Goal: Information Seeking & Learning: Find specific fact

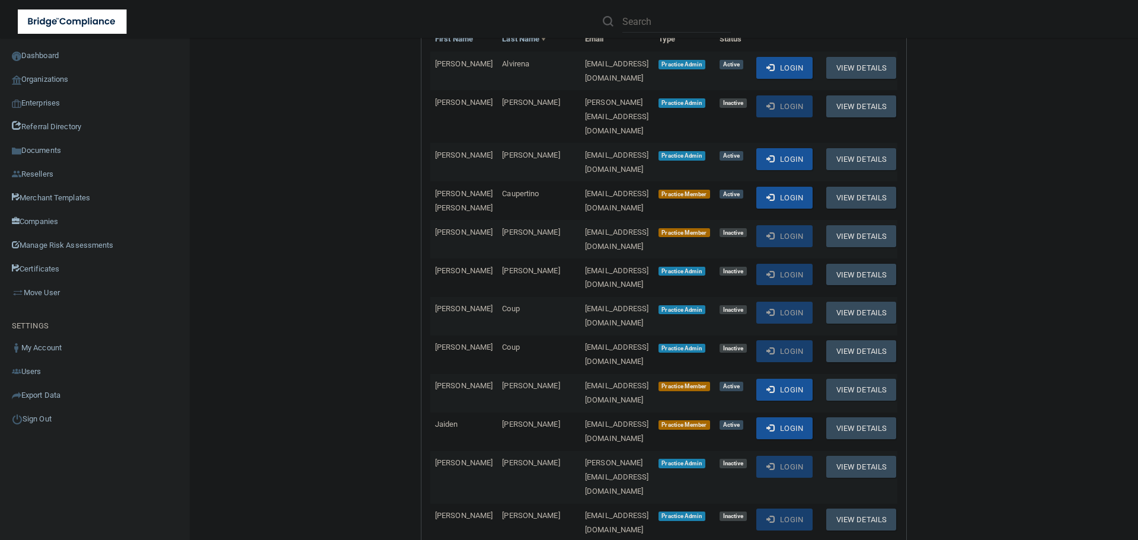
scroll to position [296, 0]
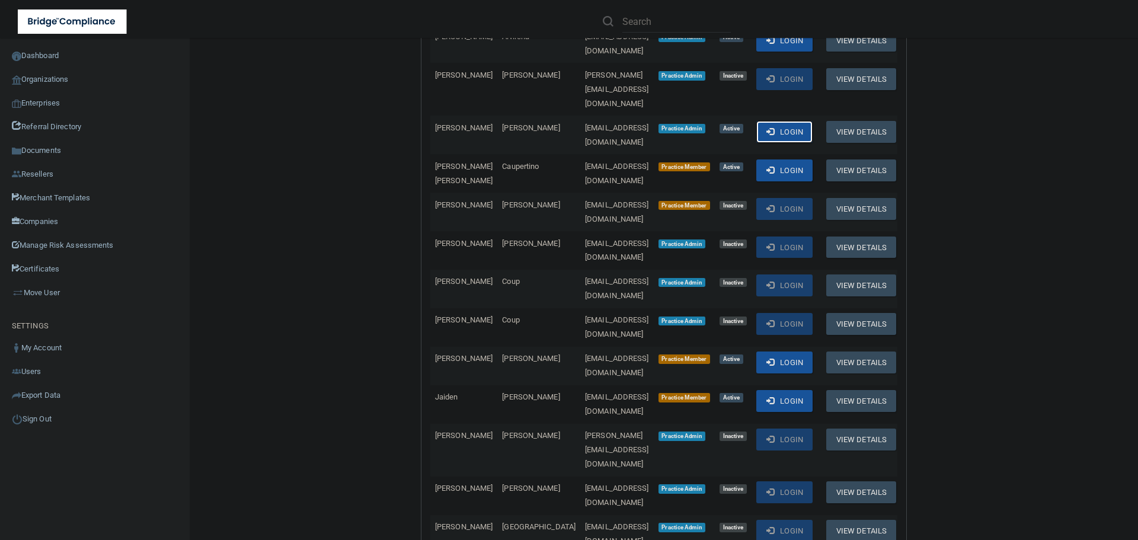
click at [798, 121] on button "Login" at bounding box center [784, 132] width 56 height 22
click at [54, 79] on link "Organizations" at bounding box center [95, 80] width 190 height 24
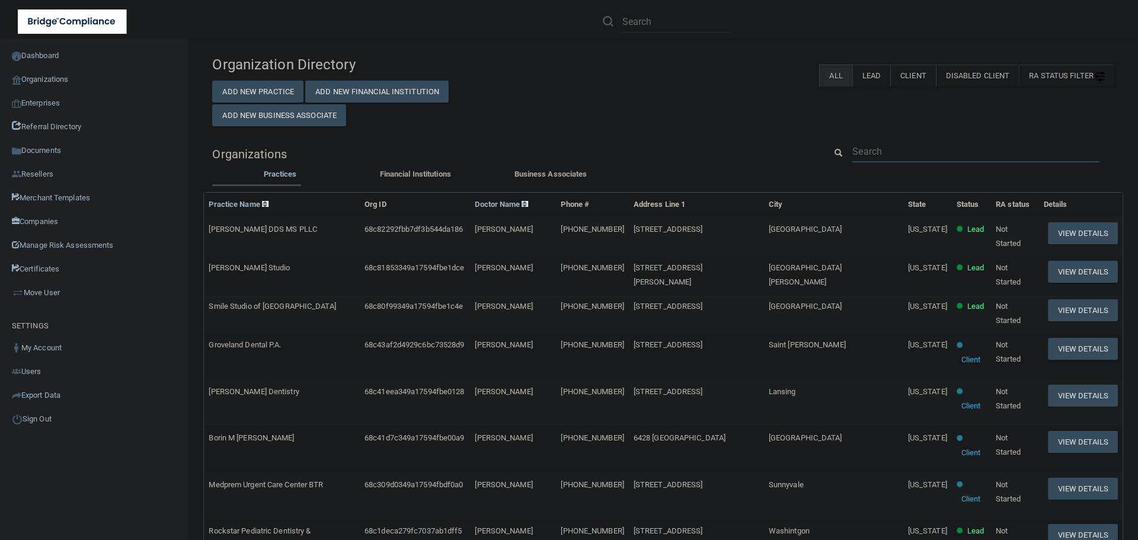
click at [912, 151] on input "text" at bounding box center [975, 151] width 247 height 22
paste input "Dr Janine Stanton DMD PC"
type input "Dr Janine Stanton DMD PC"
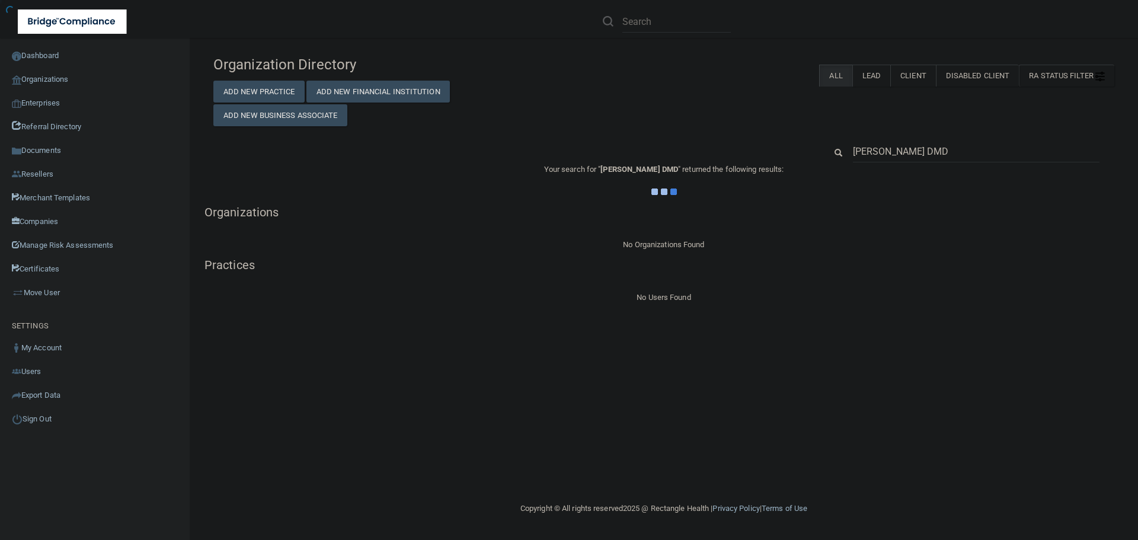
type input "Dr Janine Stanton DMD"
drag, startPoint x: 988, startPoint y: 149, endPoint x: 823, endPoint y: 148, distance: 164.7
click at [823, 148] on div "Dr Janine Stanton DMD" at bounding box center [970, 151] width 306 height 22
paste input "856) 783-1155"
type input "856) 783-1155"
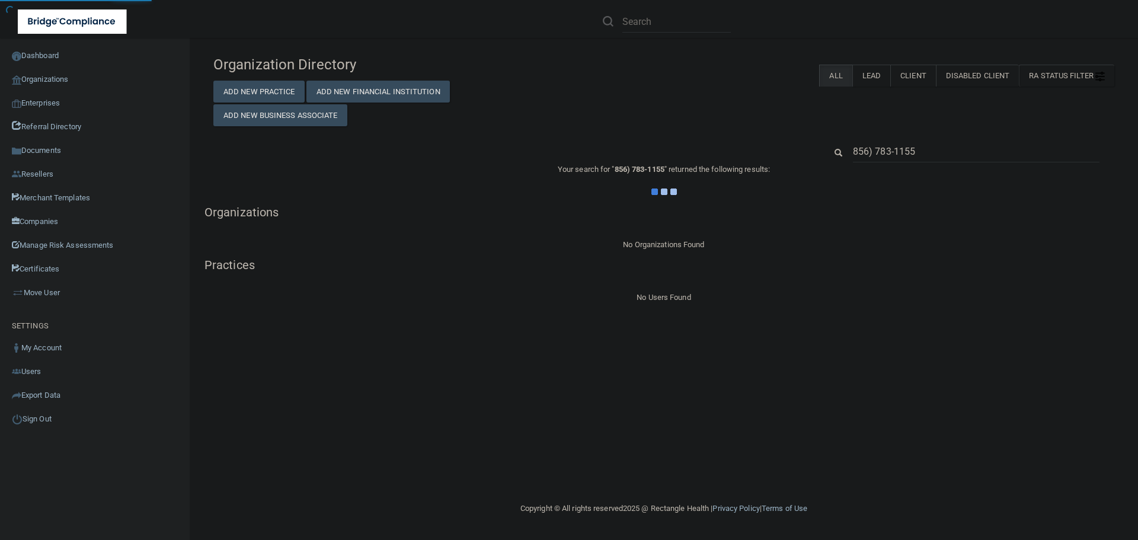
click at [773, 94] on div "Organization Directory Add New Practice Add New Financial Institution Add New B…" at bounding box center [663, 88] width 919 height 76
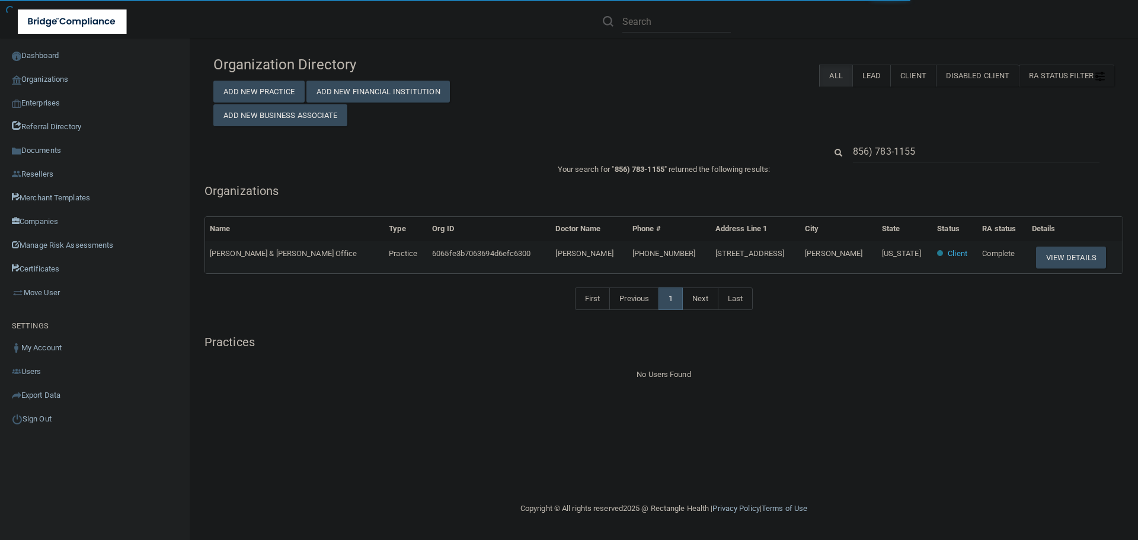
drag, startPoint x: 853, startPoint y: 183, endPoint x: 872, endPoint y: 212, distance: 34.5
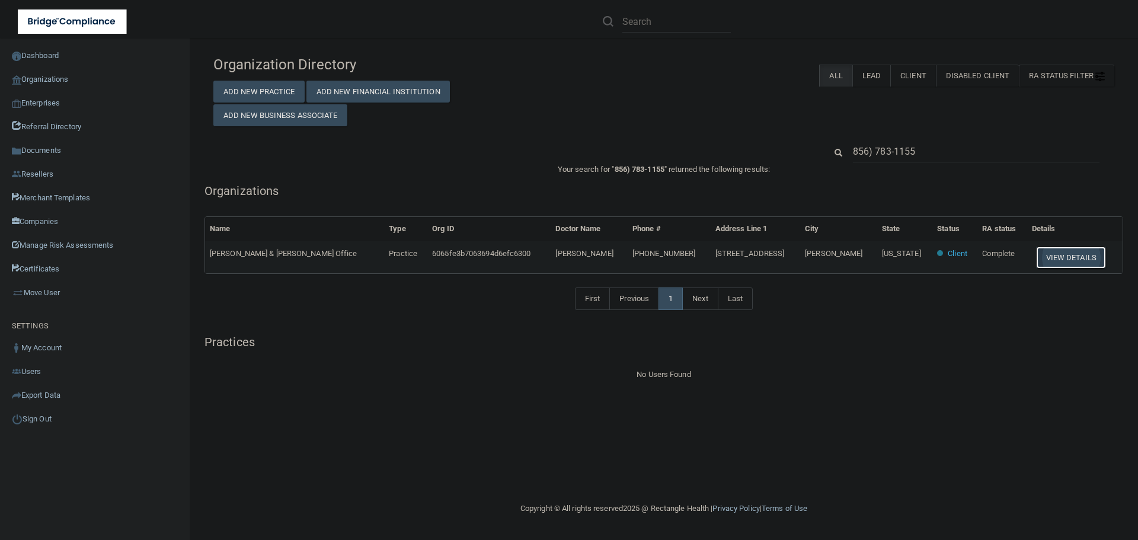
click at [1054, 255] on button "View Details" at bounding box center [1071, 258] width 70 height 22
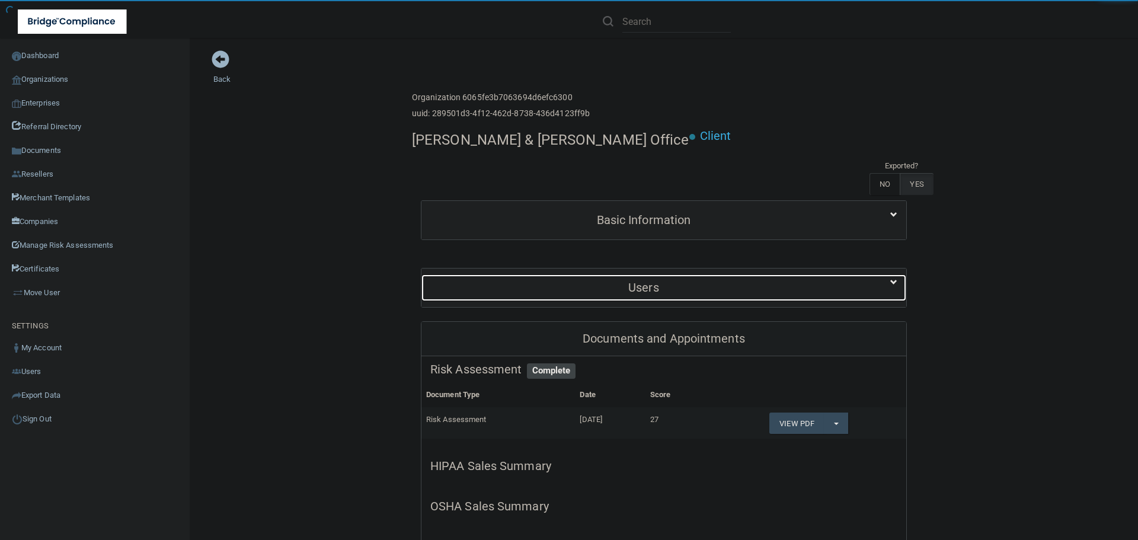
click at [745, 281] on h5 "Users" at bounding box center [643, 287] width 427 height 13
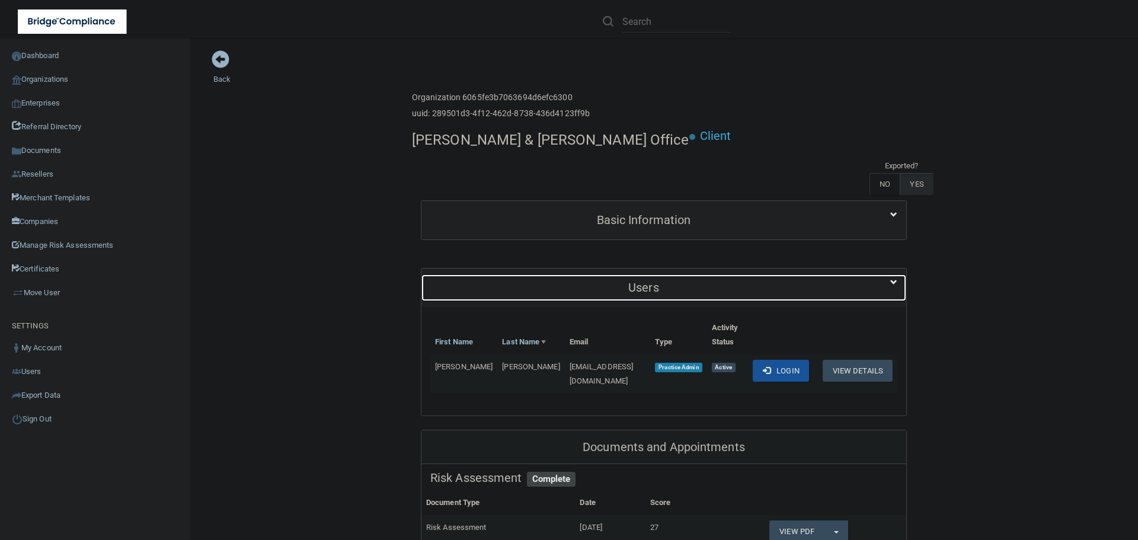
click at [745, 281] on h5 "Users" at bounding box center [643, 287] width 427 height 13
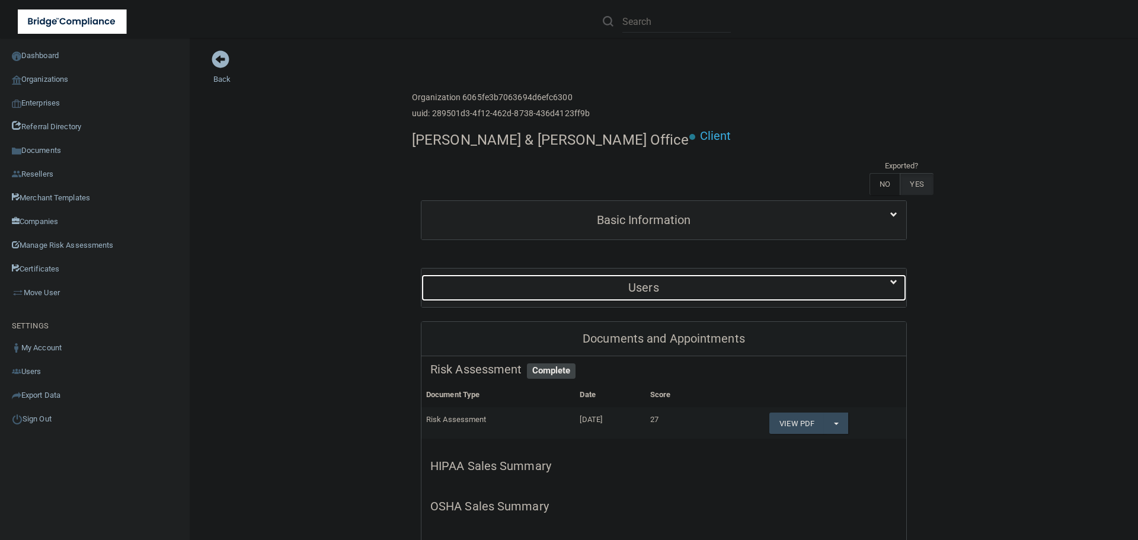
click at [745, 281] on h5 "Users" at bounding box center [643, 287] width 427 height 13
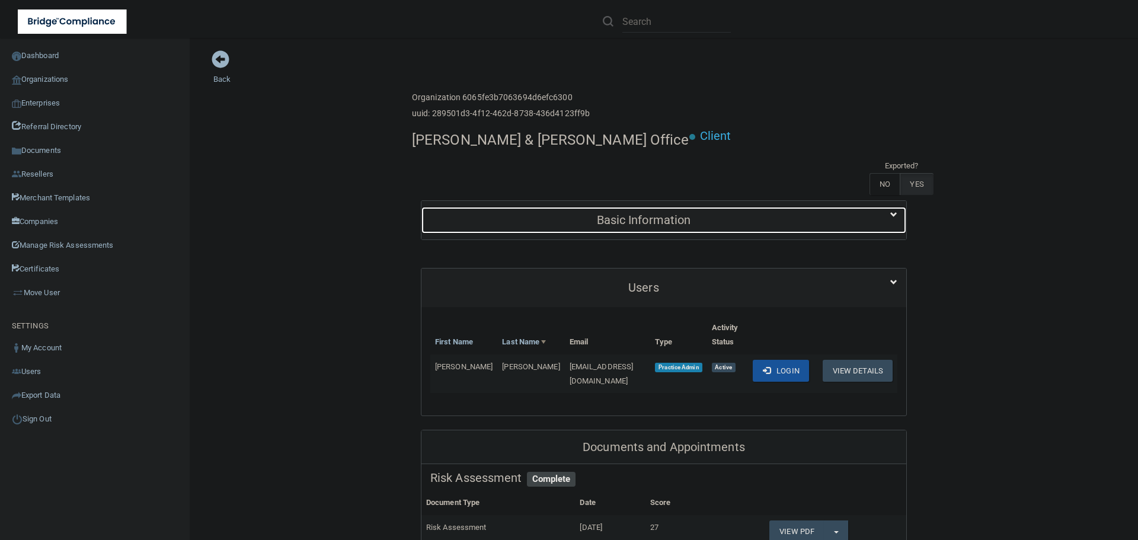
click at [661, 213] on h5 "Basic Information" at bounding box center [643, 219] width 427 height 13
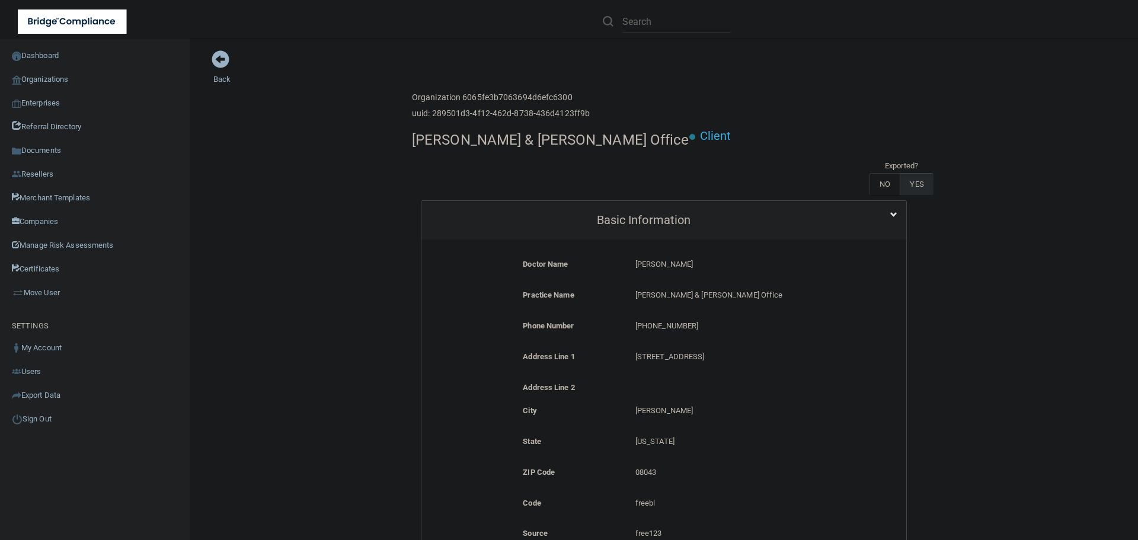
drag, startPoint x: 705, startPoint y: 230, endPoint x: 626, endPoint y: 229, distance: 78.8
click at [626, 257] on div "Janine Stanton Janine Stanton" at bounding box center [738, 268] width 225 height 22
copy p "[PERSON_NAME]"
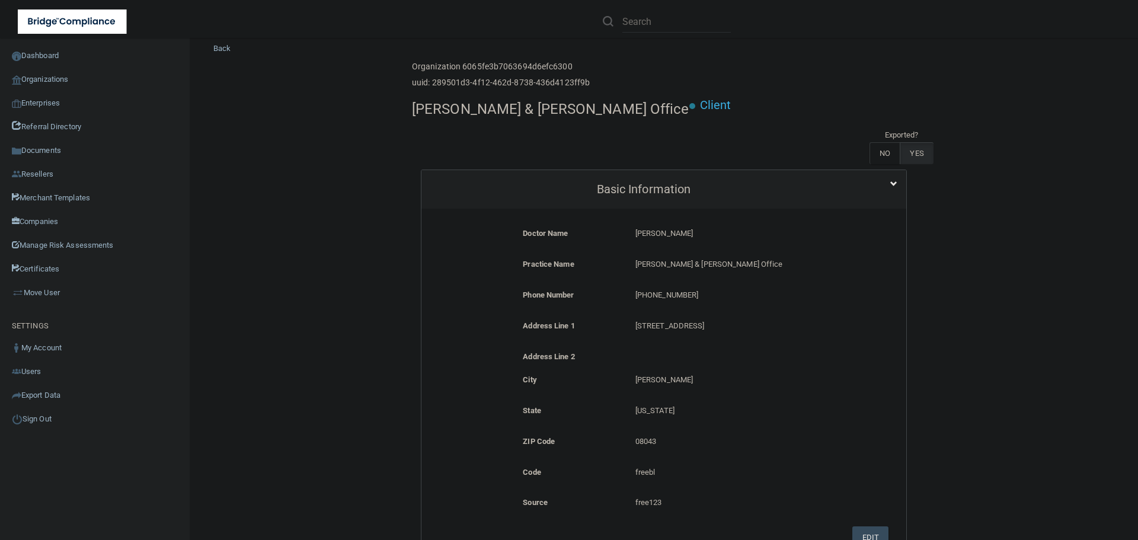
scroll to position [59, 0]
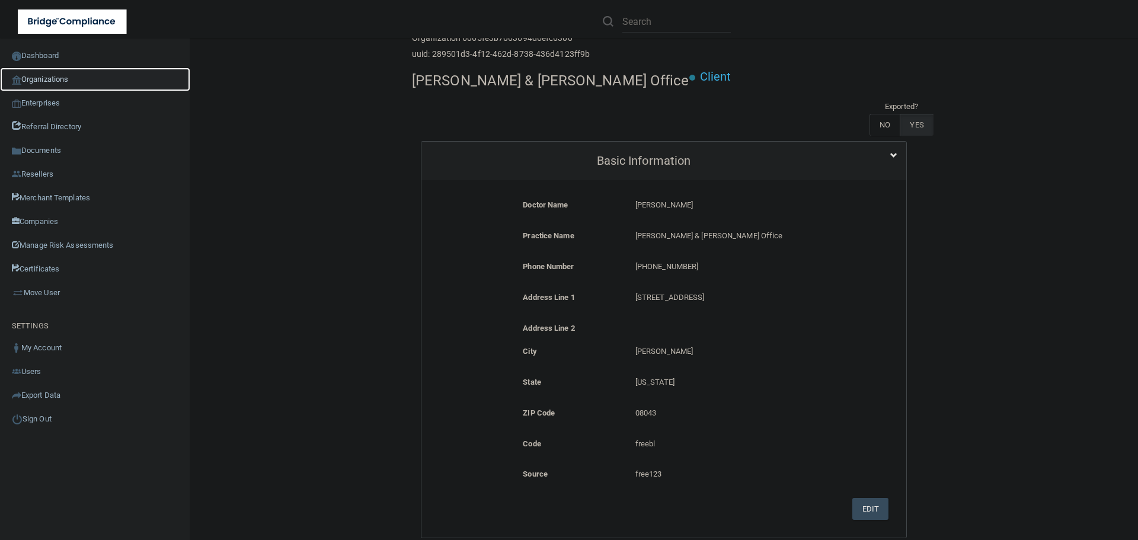
click at [53, 71] on link "Organizations" at bounding box center [95, 80] width 190 height 24
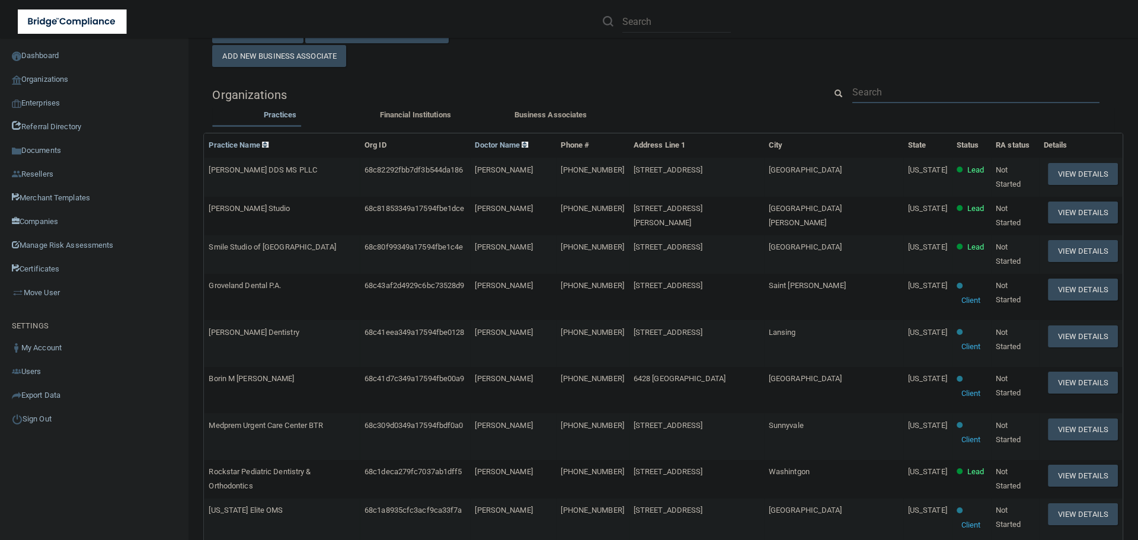
click at [876, 93] on input "text" at bounding box center [975, 92] width 247 height 22
paste input "[PERSON_NAME]"
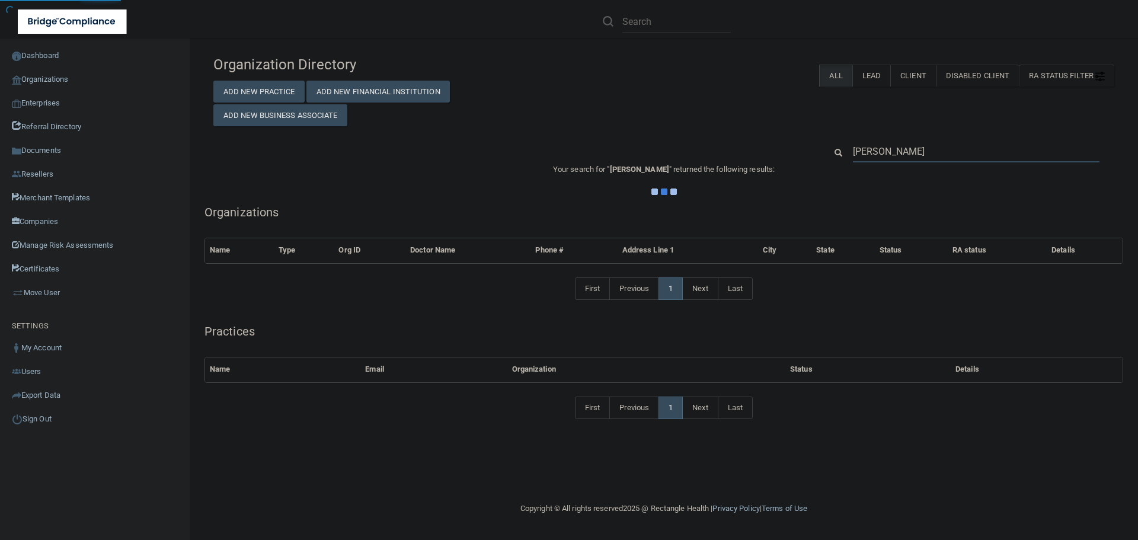
type input "[PERSON_NAME]"
click at [699, 133] on div "Organization Directory Add New Practice Add New Financial Institution Add New B…" at bounding box center [663, 244] width 901 height 388
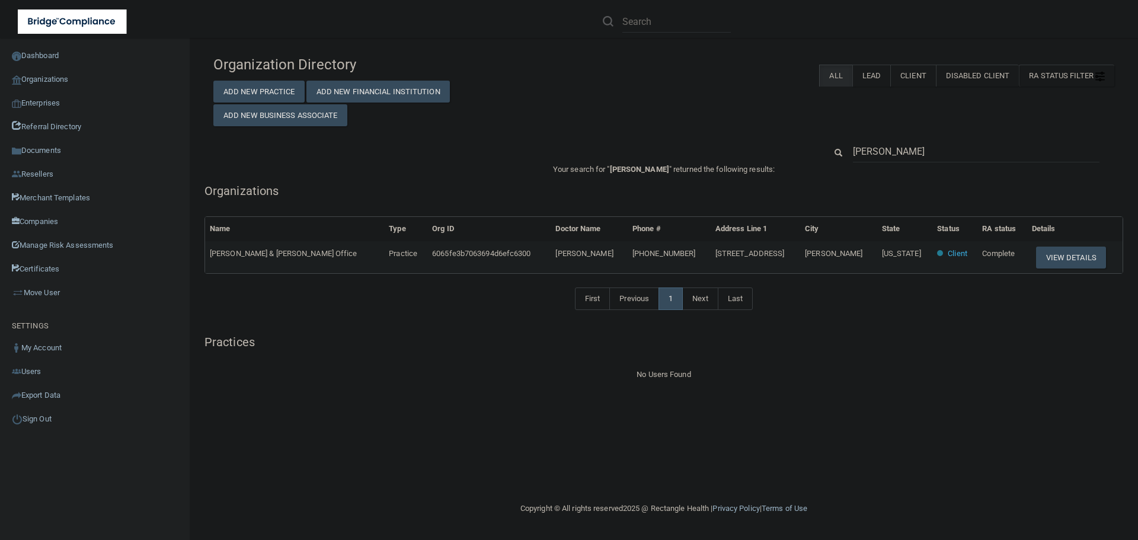
drag, startPoint x: 780, startPoint y: 254, endPoint x: 693, endPoint y: 253, distance: 87.1
click at [693, 253] on tr "Dr. Stanton & Silverman's Office Practice 6065fe3b7063694d6efc6300 Janine Stant…" at bounding box center [663, 257] width 917 height 32
copy tr "[STREET_ADDRESS]"
drag, startPoint x: 932, startPoint y: 149, endPoint x: 789, endPoint y: 151, distance: 142.8
click at [789, 151] on div "[PERSON_NAME]" at bounding box center [663, 151] width 919 height 22
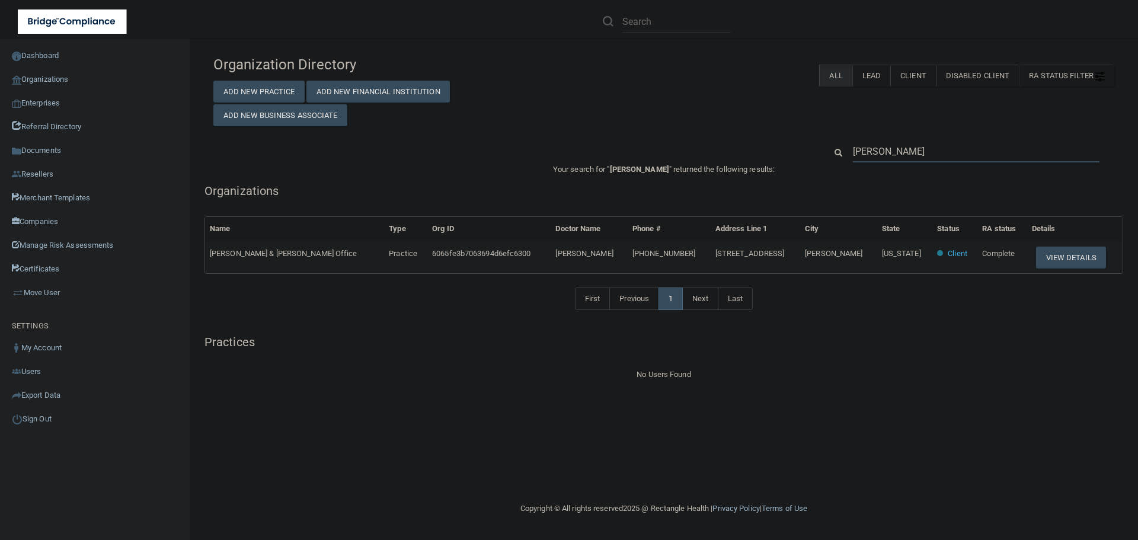
paste input "[STREET_ADDRESS]"
type input "[STREET_ADDRESS]"
drag, startPoint x: 247, startPoint y: 255, endPoint x: 206, endPoint y: 250, distance: 40.6
click at [206, 250] on td "[PERSON_NAME] & [PERSON_NAME] Office" at bounding box center [294, 257] width 179 height 32
drag, startPoint x: 913, startPoint y: 149, endPoint x: 817, endPoint y: 149, distance: 96.0
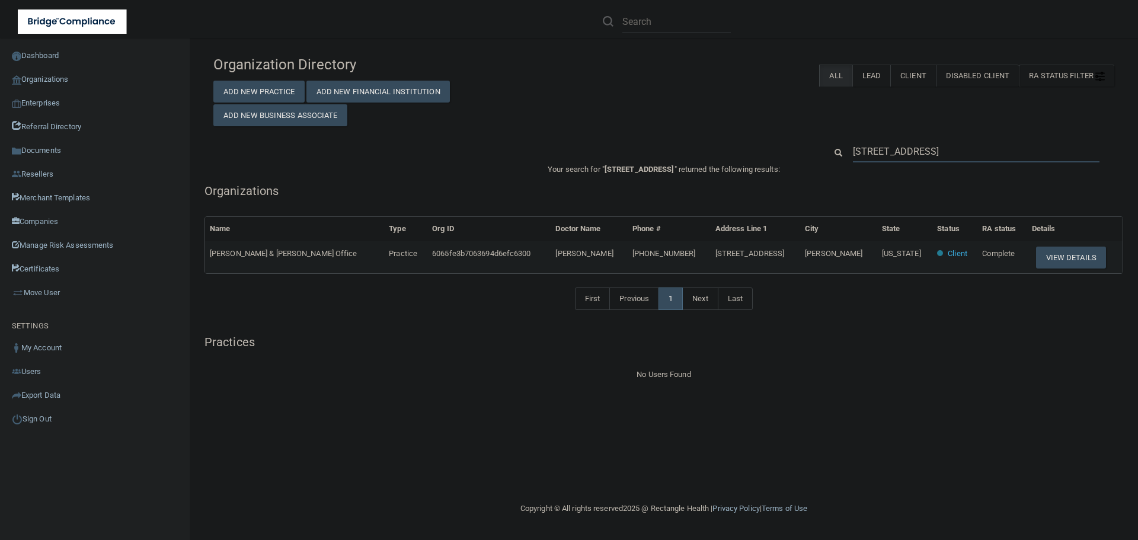
click at [817, 149] on div "[STREET_ADDRESS]" at bounding box center [970, 151] width 306 height 22
type input "v"
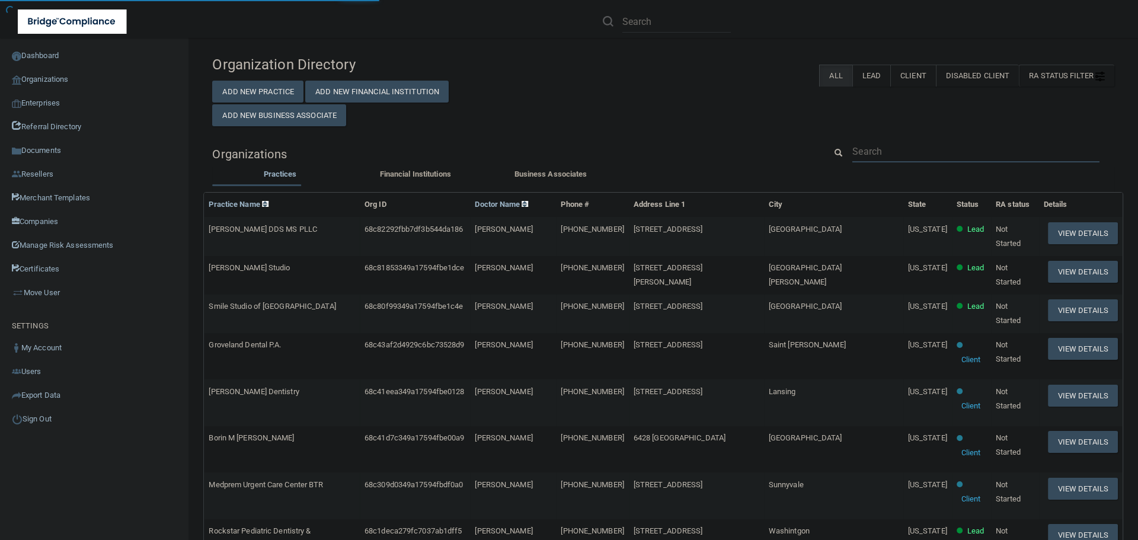
type input "[STREET_ADDRESS]"
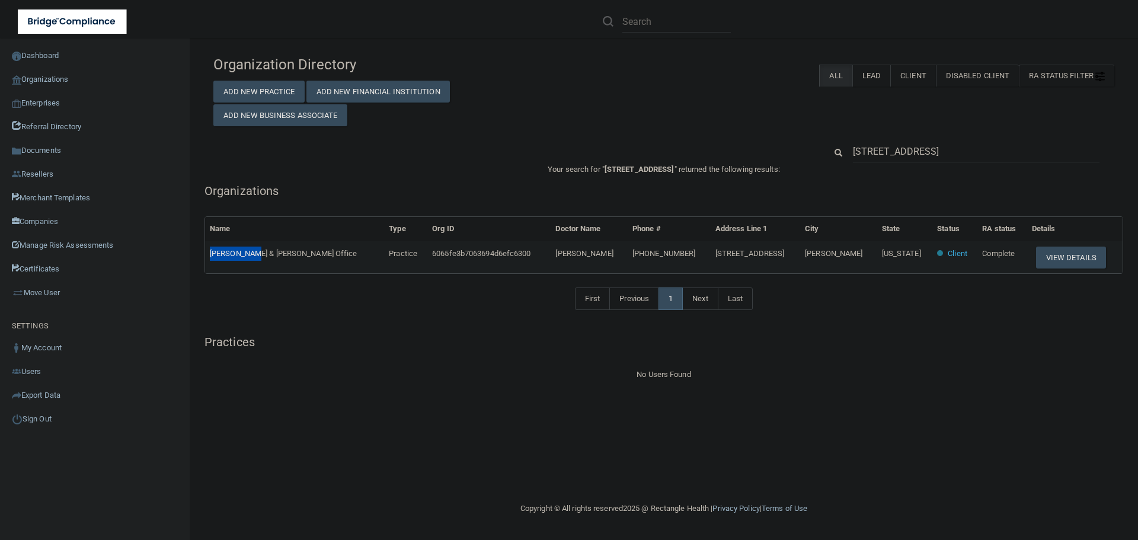
drag, startPoint x: 248, startPoint y: 254, endPoint x: 208, endPoint y: 254, distance: 39.7
click at [208, 254] on td "[PERSON_NAME] & [PERSON_NAME] Office" at bounding box center [294, 257] width 179 height 32
copy span "Dr. Stanton"
drag, startPoint x: 952, startPoint y: 145, endPoint x: 782, endPoint y: 136, distance: 170.3
click at [782, 136] on div "Organization Directory Add New Practice Add New Financial Institution Add New B…" at bounding box center [663, 216] width 901 height 332
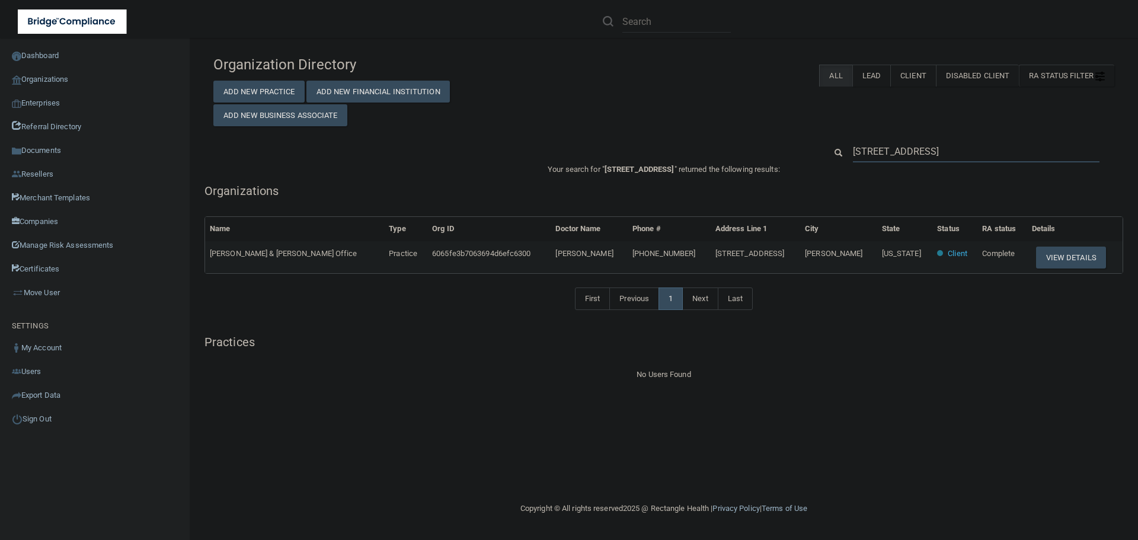
paste input "Dr. Stanton"
type input "Dr. Stanton"
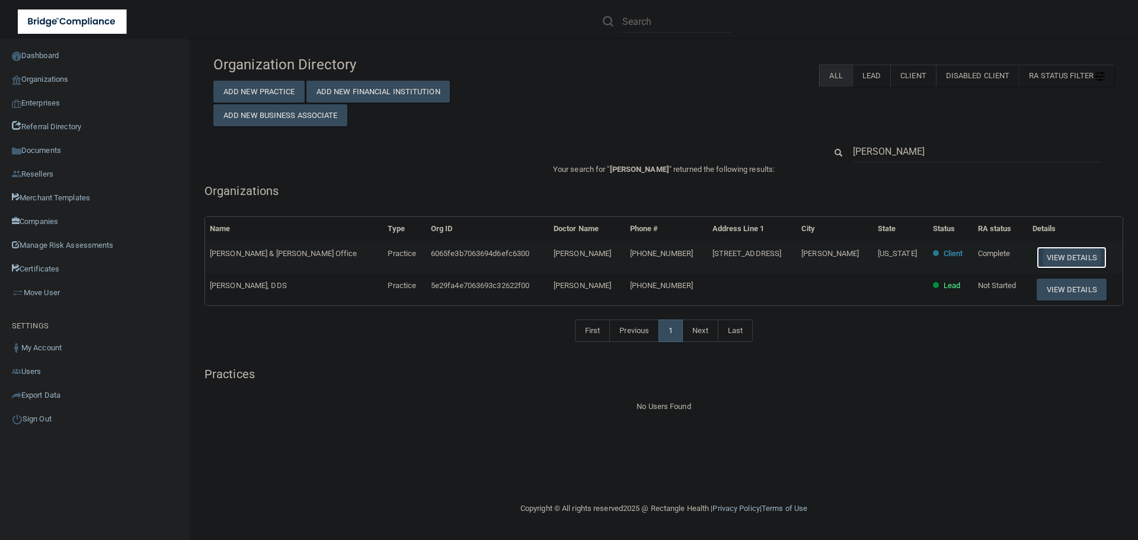
click at [1052, 257] on button "View Details" at bounding box center [1071, 258] width 70 height 22
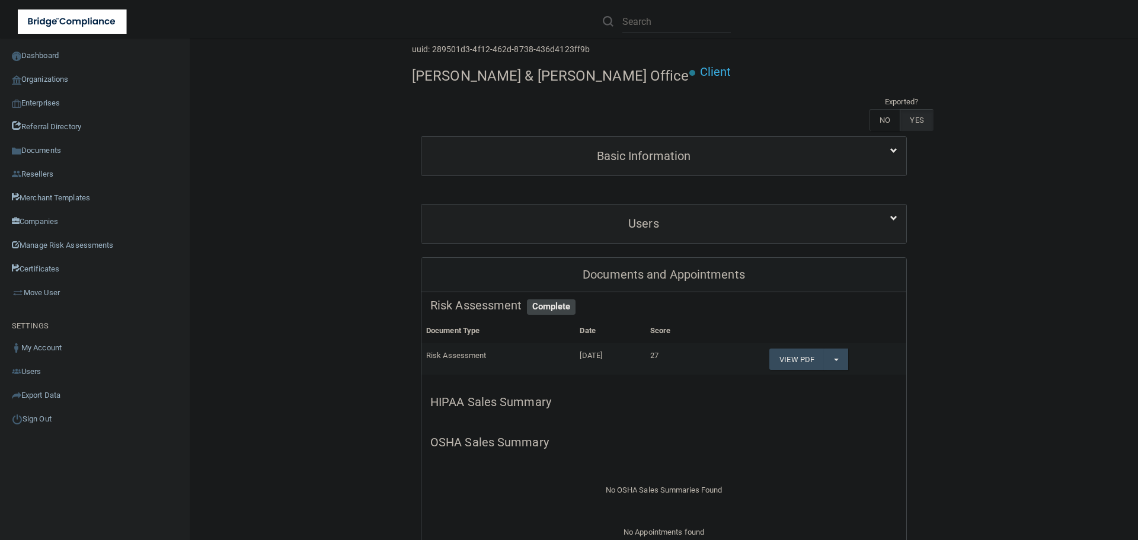
scroll to position [59, 0]
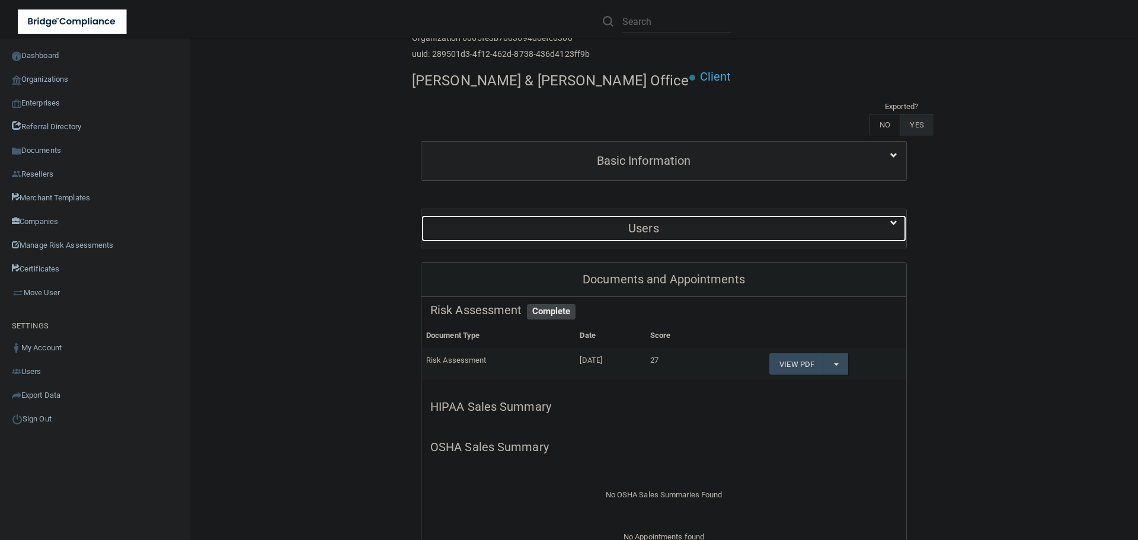
click at [645, 222] on h5 "Users" at bounding box center [643, 228] width 427 height 13
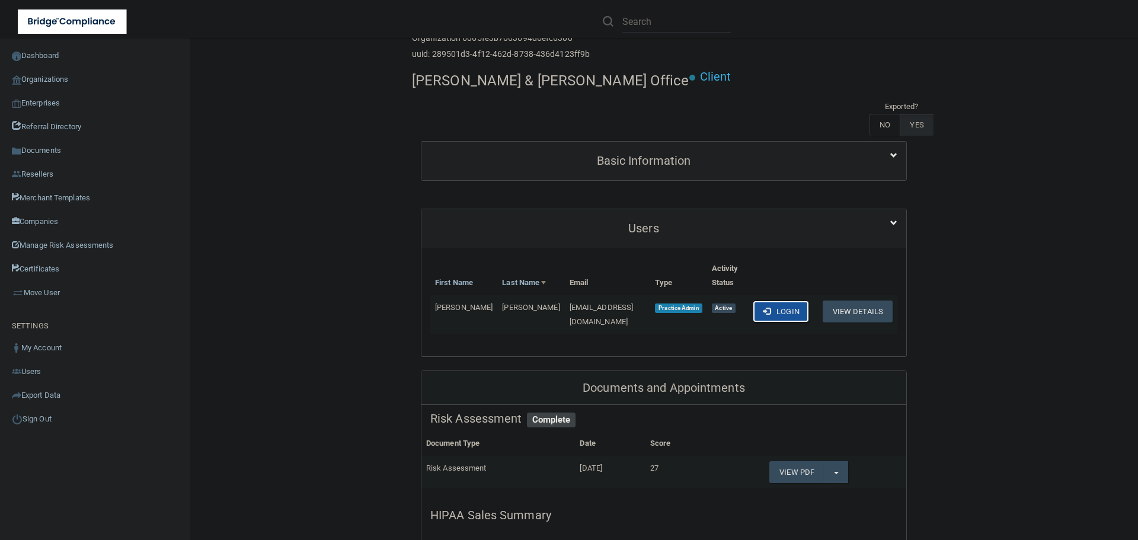
click at [763, 300] on button "Login" at bounding box center [781, 311] width 56 height 22
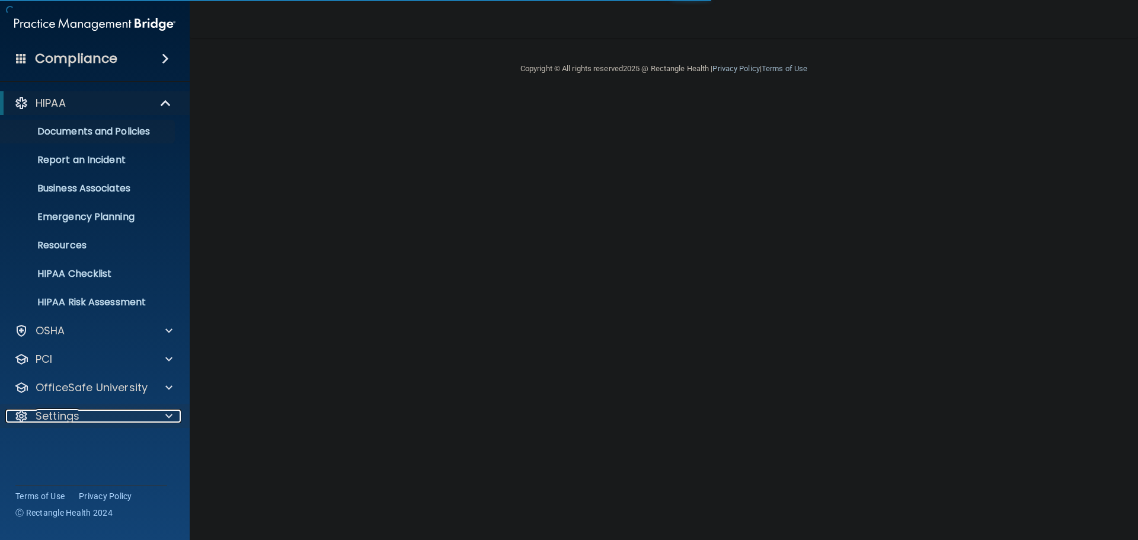
click at [168, 417] on span at bounding box center [168, 416] width 7 height 14
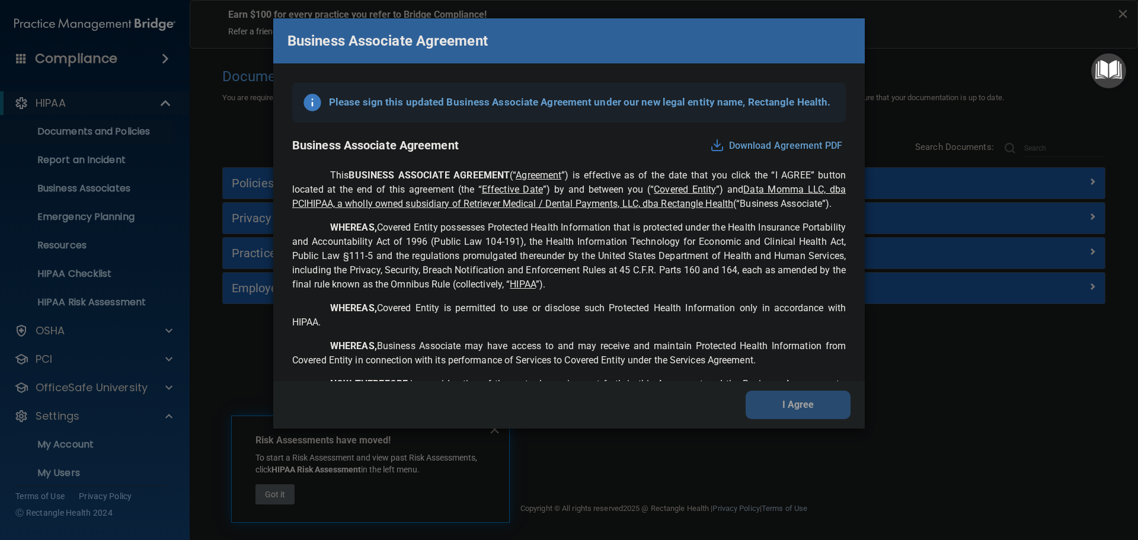
scroll to position [2417, 0]
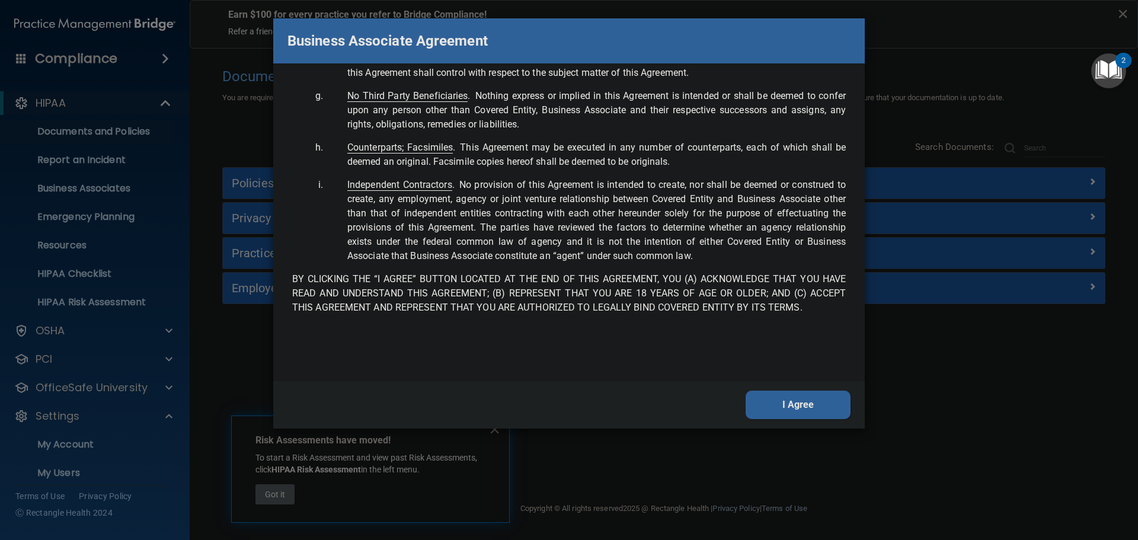
click at [800, 411] on button "I Agree" at bounding box center [797, 405] width 105 height 28
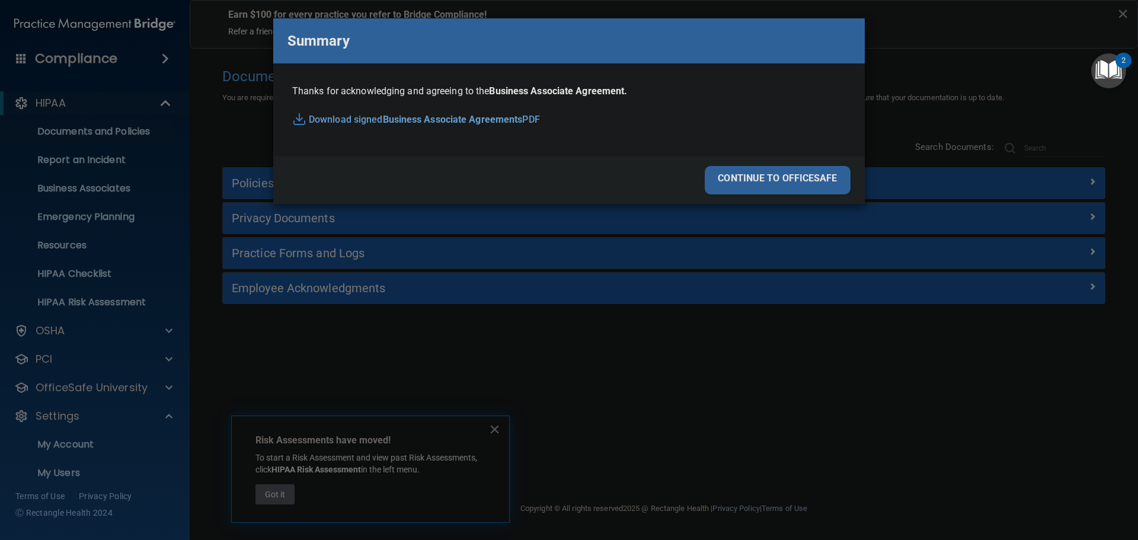
click at [803, 191] on div "continue to officesafe" at bounding box center [778, 180] width 146 height 28
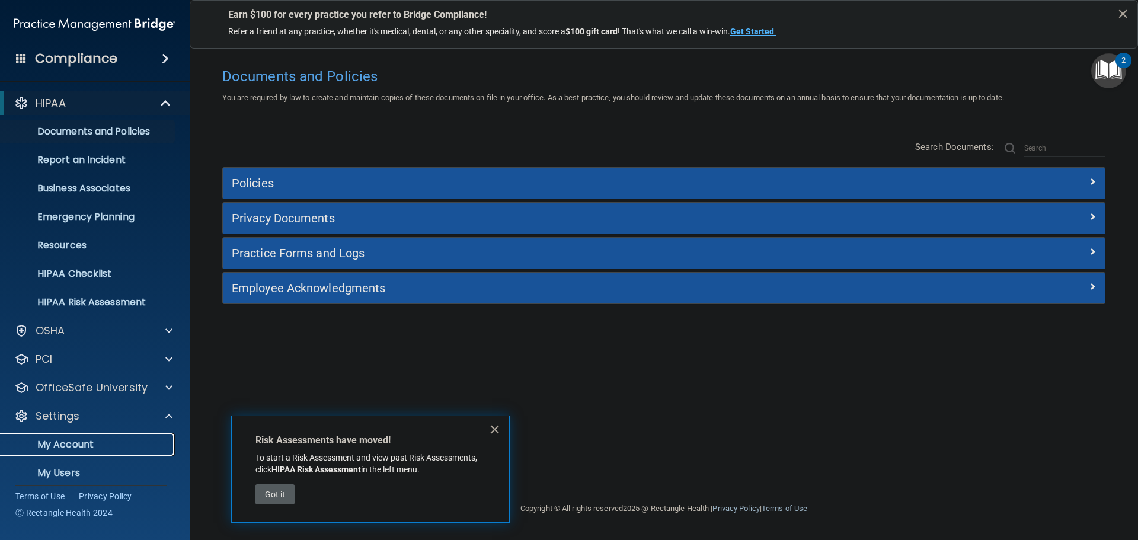
click at [87, 442] on p "My Account" at bounding box center [89, 445] width 162 height 12
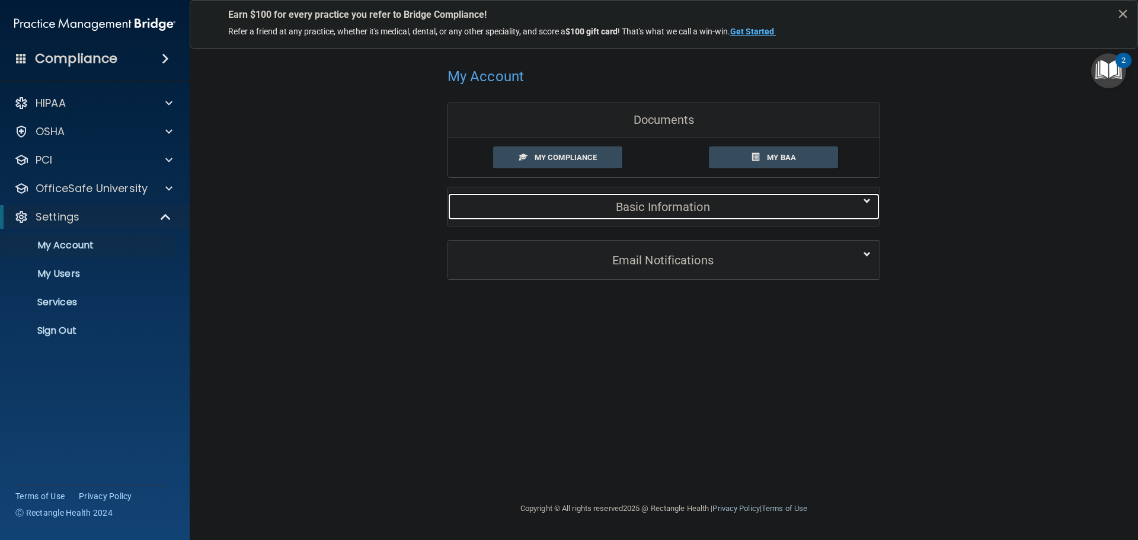
click at [668, 205] on h5 "Basic Information" at bounding box center [645, 206] width 377 height 13
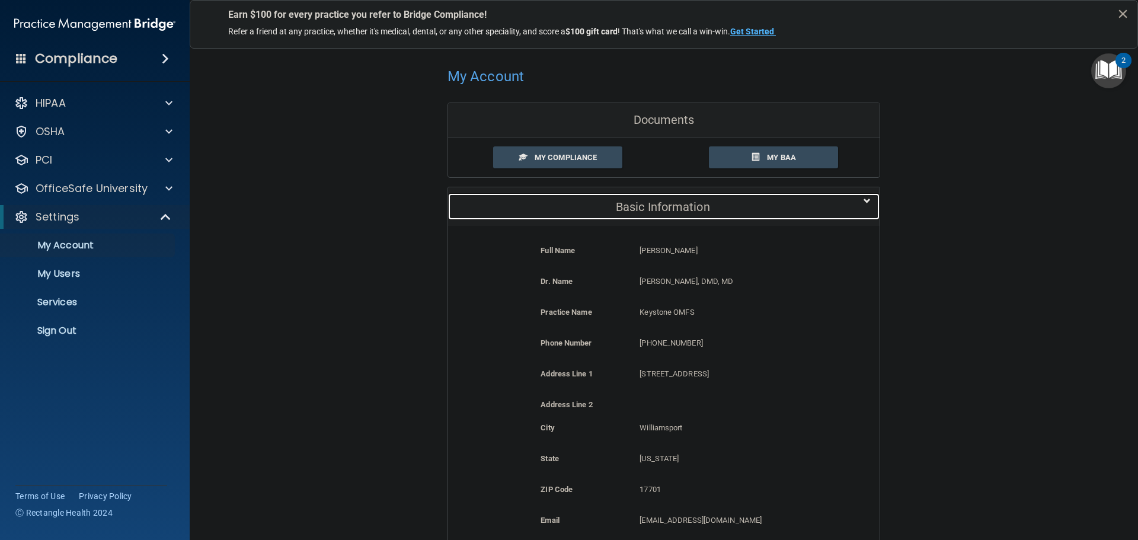
scroll to position [59, 0]
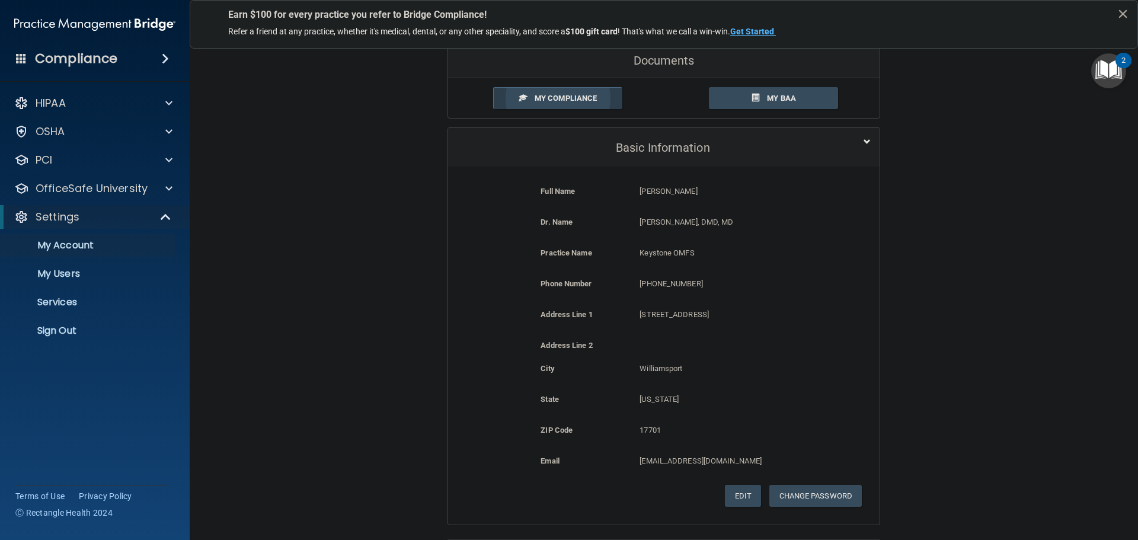
click at [569, 94] on span "My Compliance" at bounding box center [566, 98] width 62 height 9
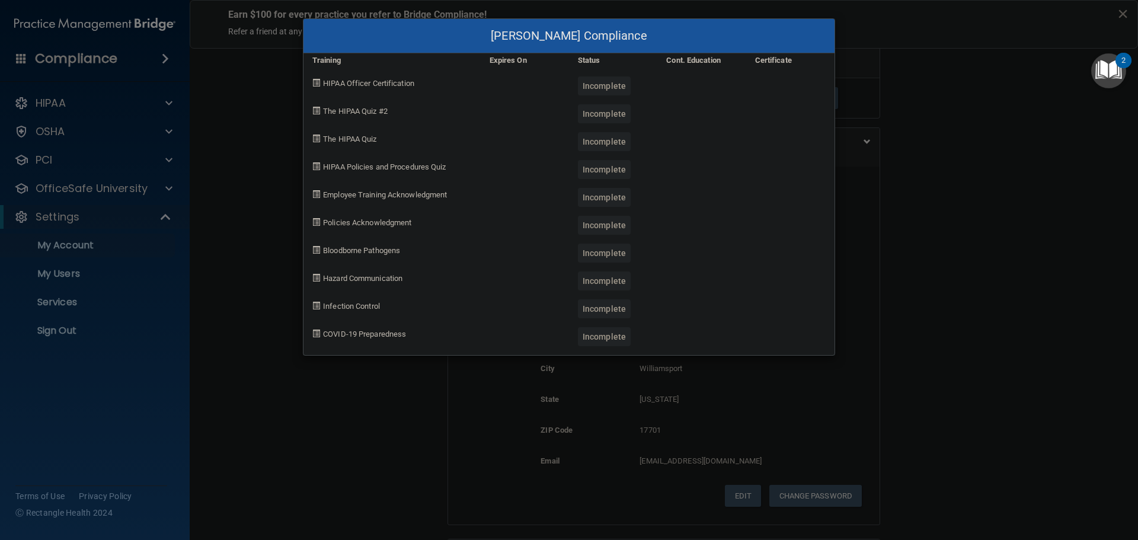
click at [271, 168] on div "Tatiana Bittner's Compliance Training Expires On Status Cont. Education Certifi…" at bounding box center [569, 270] width 1138 height 540
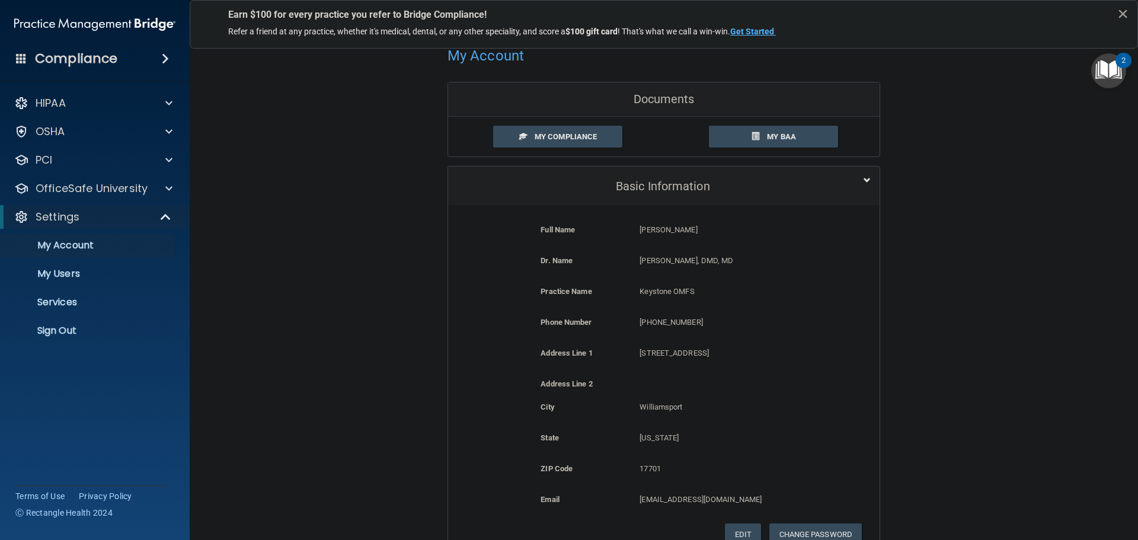
scroll to position [0, 0]
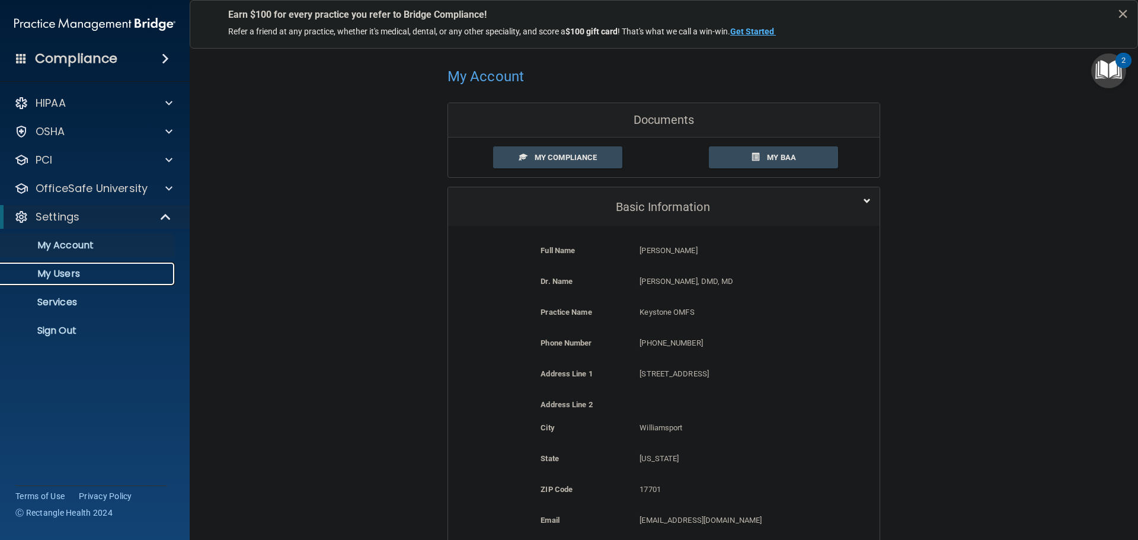
click at [58, 274] on p "My Users" at bounding box center [89, 274] width 162 height 12
select select "20"
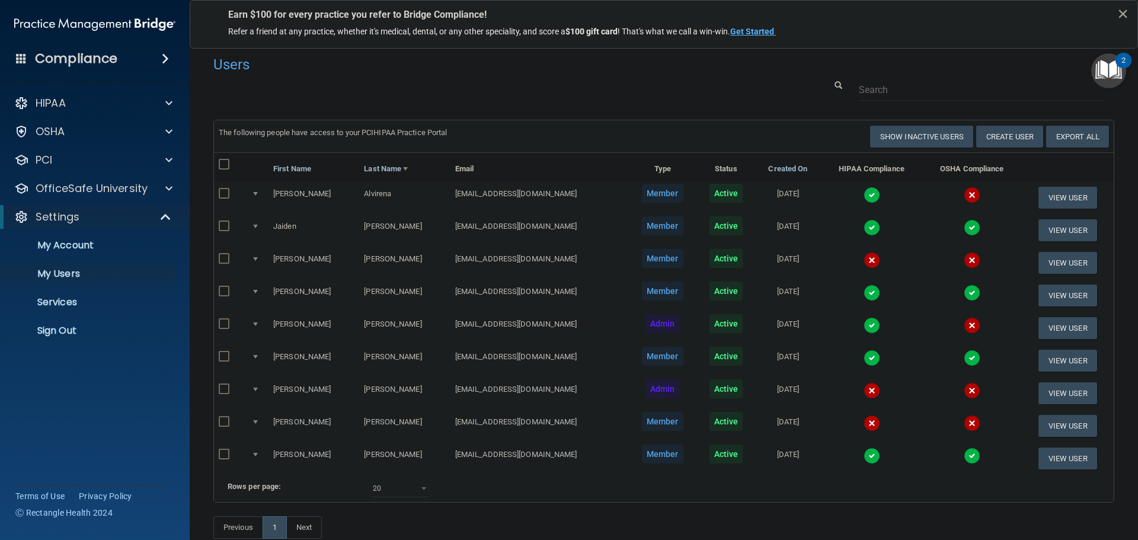
click at [505, 81] on div at bounding box center [663, 90] width 919 height 22
click at [502, 100] on div at bounding box center [663, 90] width 919 height 22
click at [61, 325] on p "Sign Out" at bounding box center [89, 331] width 162 height 12
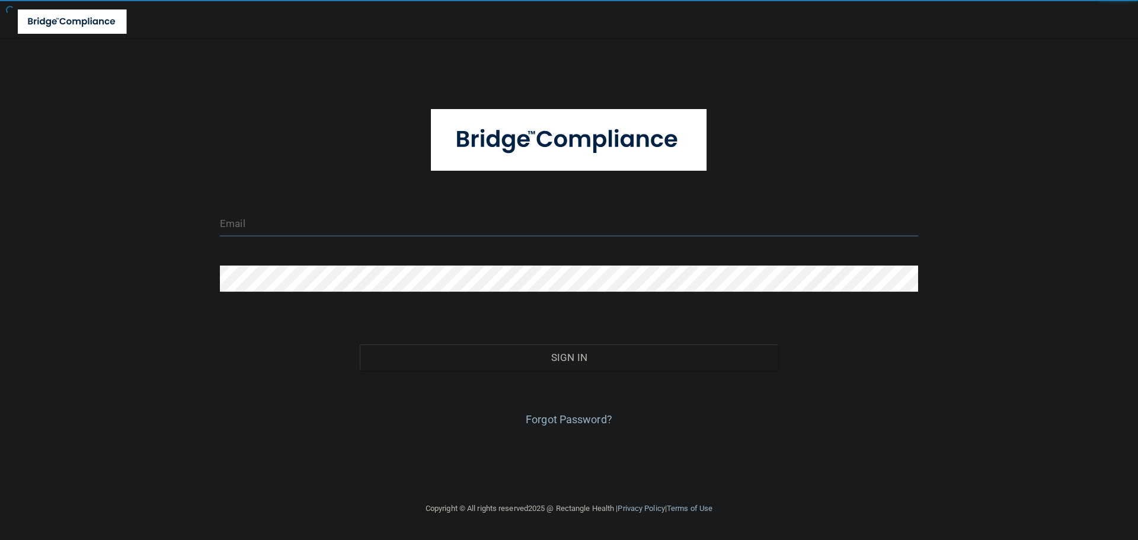
type input "cfletcher@rectanglehealth.com"
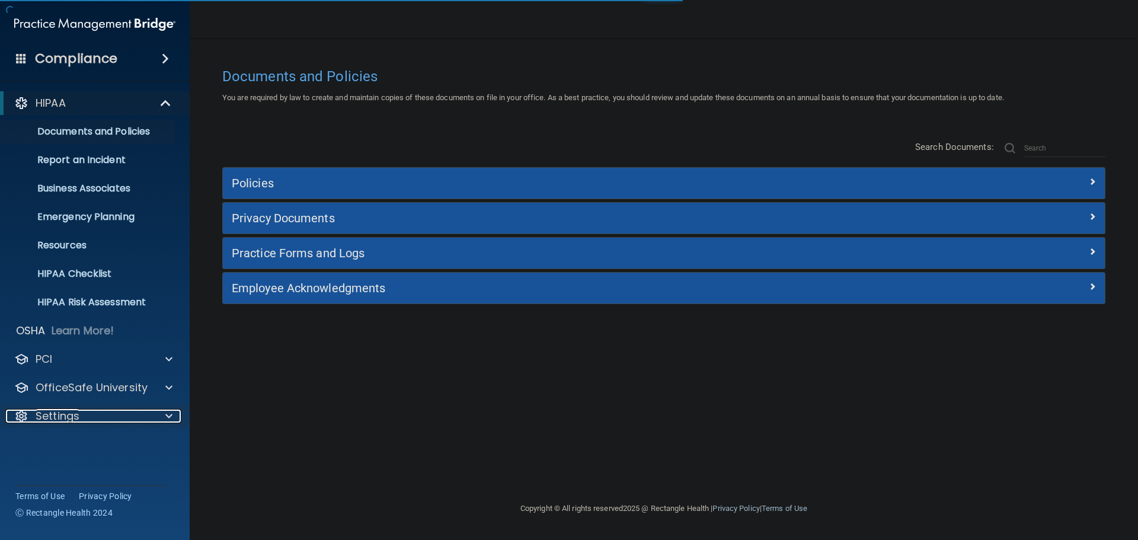
click at [168, 417] on span at bounding box center [168, 416] width 7 height 14
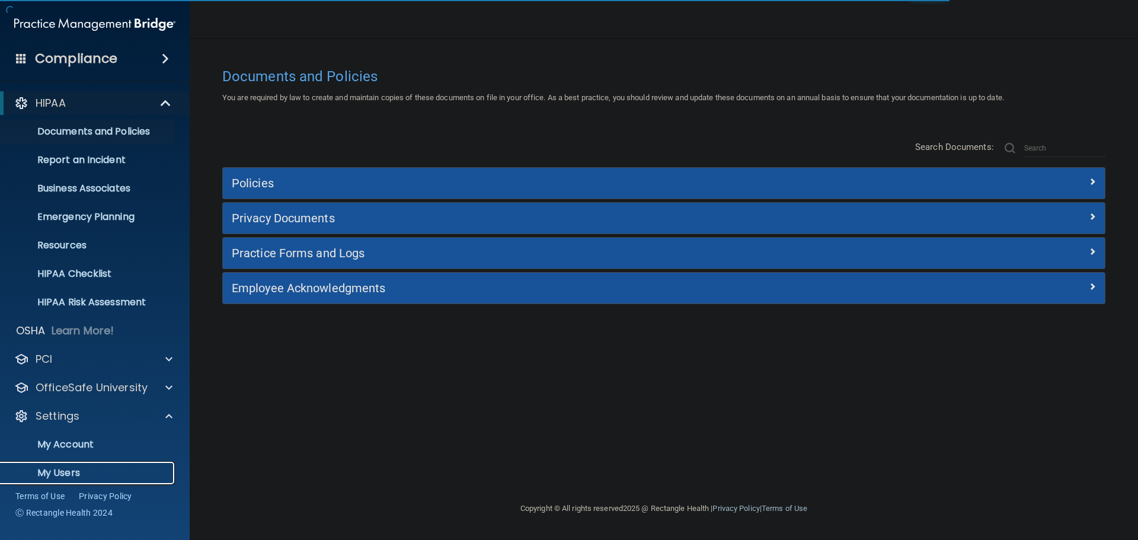
click at [53, 469] on p "My Users" at bounding box center [89, 473] width 162 height 12
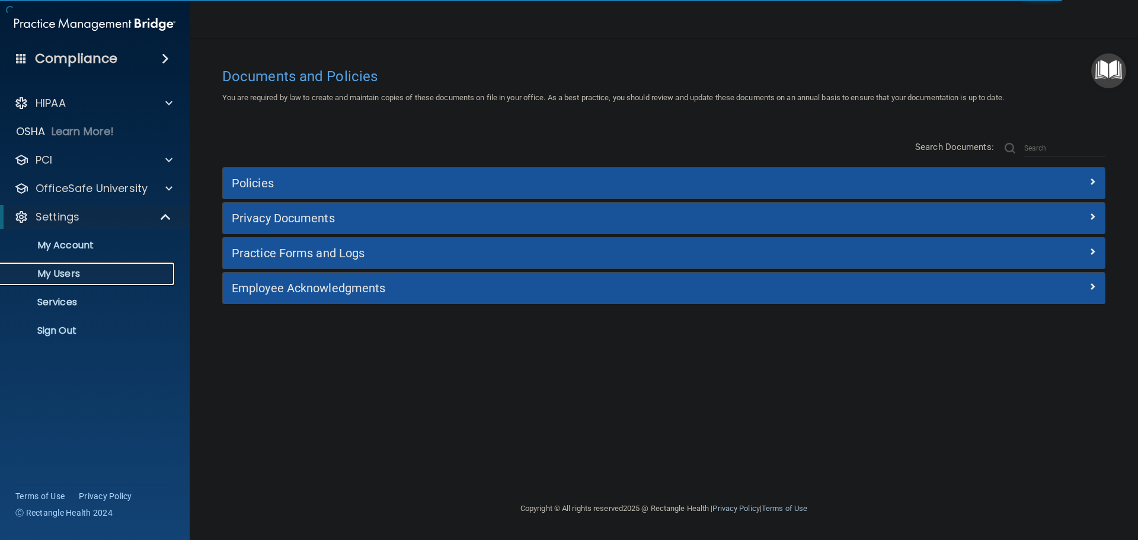
select select "20"
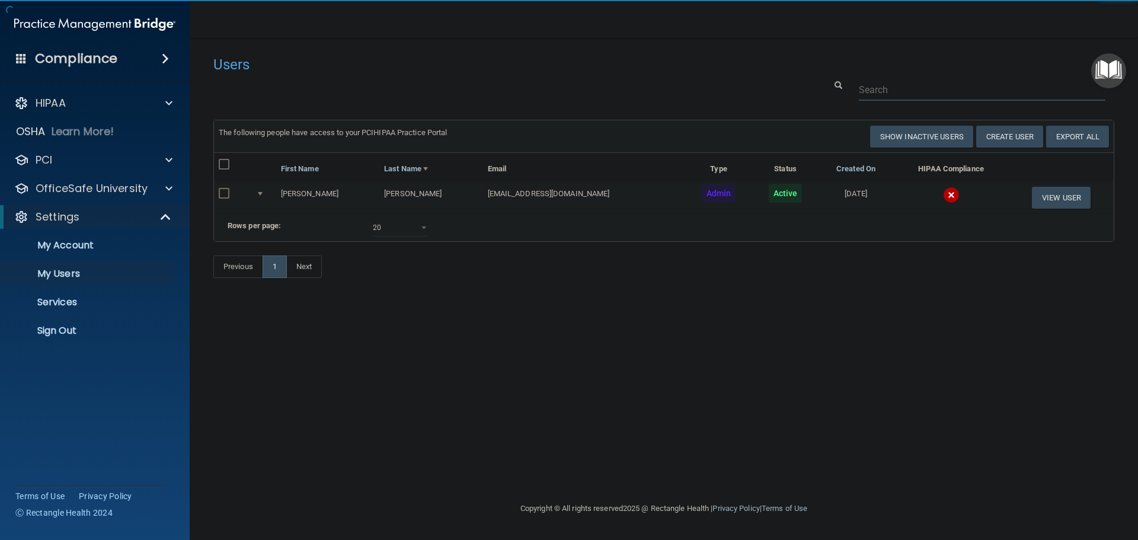
click at [900, 81] on input "text" at bounding box center [982, 90] width 247 height 22
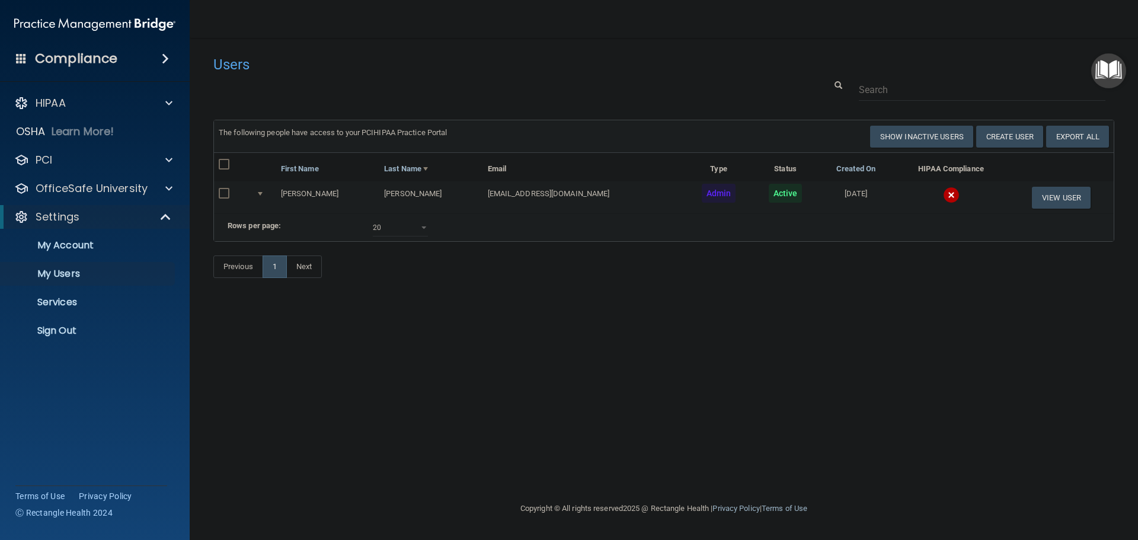
click at [943, 197] on img at bounding box center [951, 195] width 17 height 17
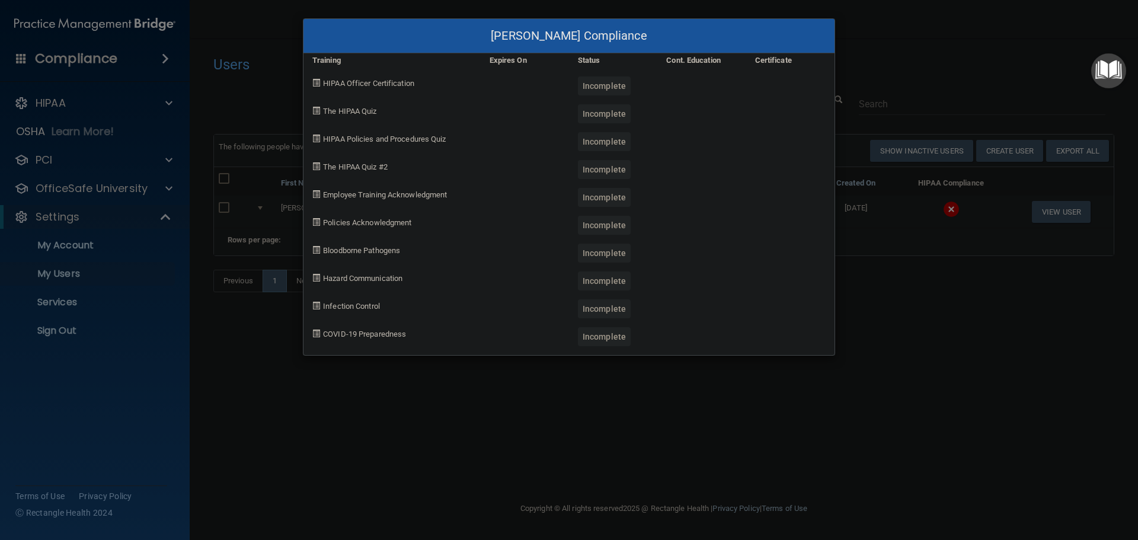
click at [930, 309] on div "allison feliciano's Compliance Training Expires On Status Cont. Education Certi…" at bounding box center [569, 270] width 1138 height 540
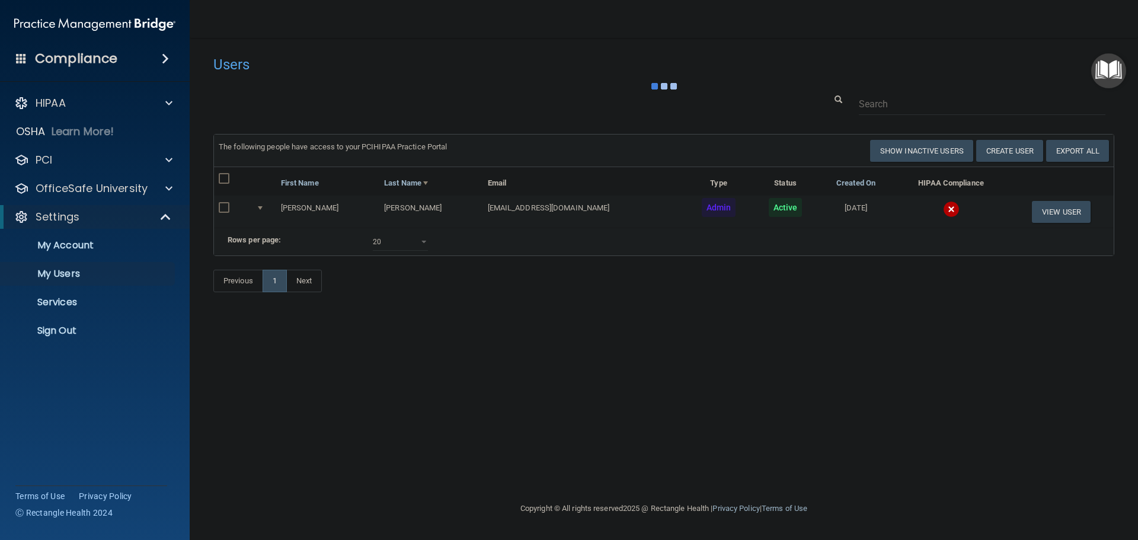
click at [769, 99] on div at bounding box center [663, 104] width 919 height 22
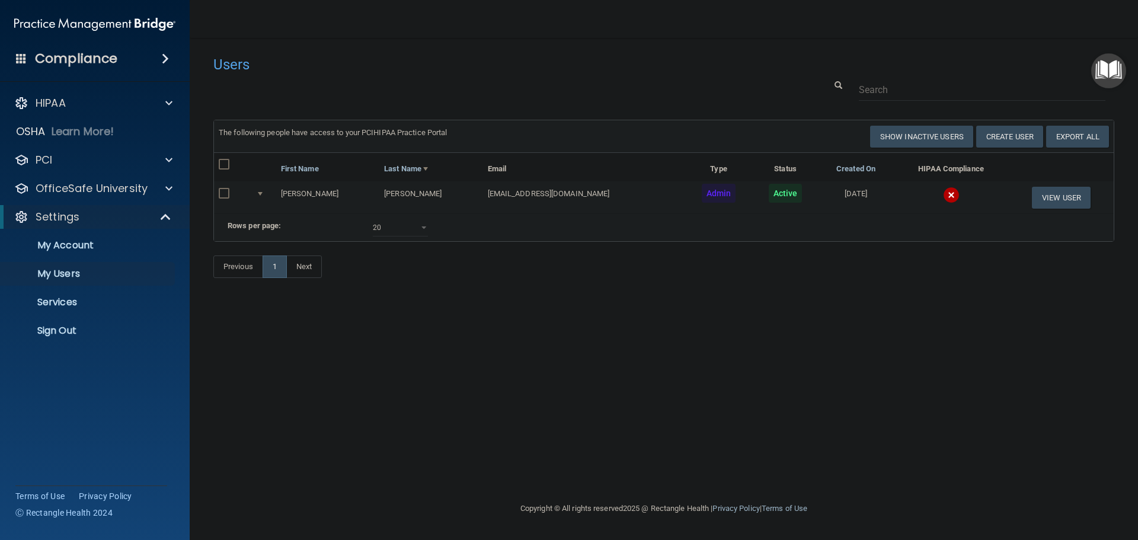
click at [943, 194] on img at bounding box center [951, 195] width 17 height 17
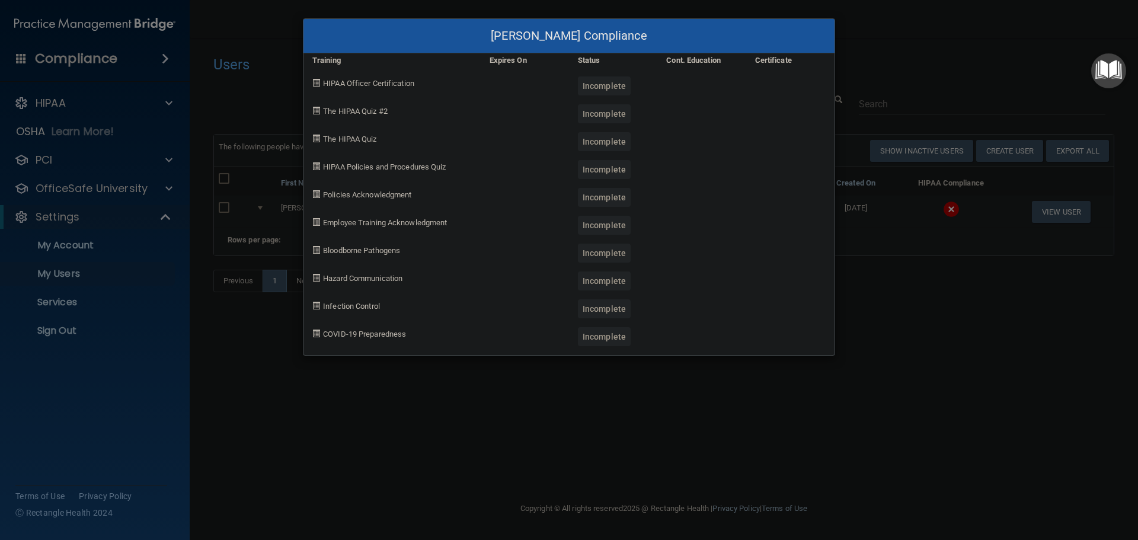
click at [916, 346] on div "allison feliciano's Compliance Training Expires On Status Cont. Education Certi…" at bounding box center [569, 270] width 1138 height 540
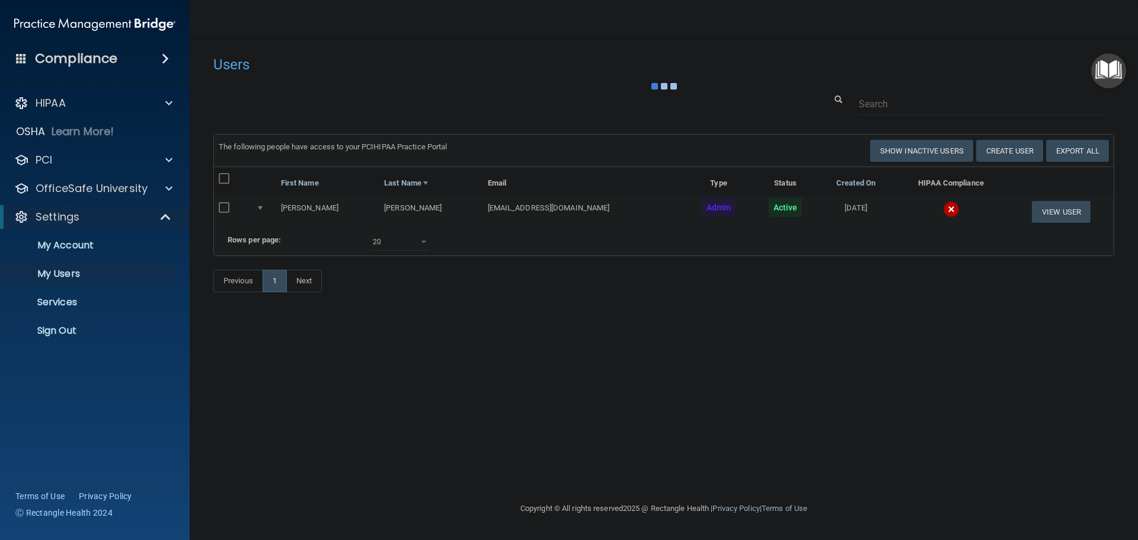
click at [703, 78] on div "Users" at bounding box center [472, 64] width 536 height 29
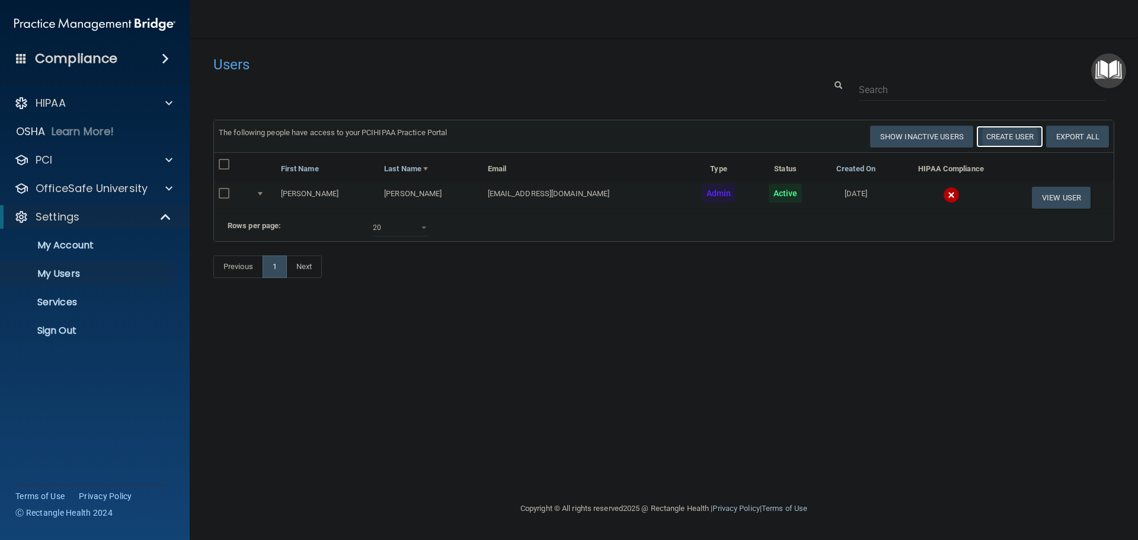
click at [1010, 142] on button "Create User" at bounding box center [1009, 137] width 67 height 22
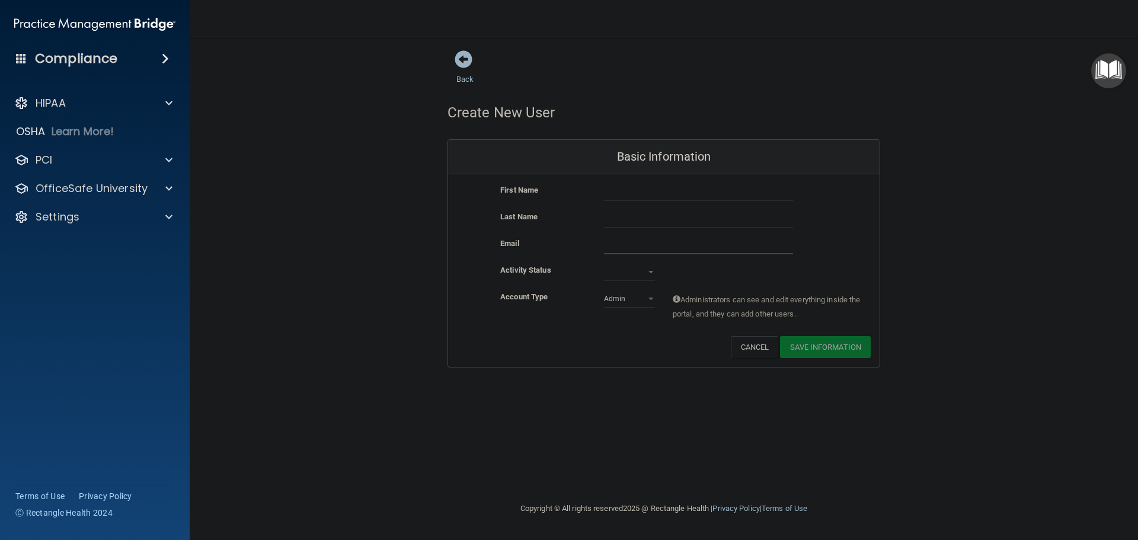
click at [656, 249] on input "email" at bounding box center [698, 245] width 189 height 18
click at [650, 274] on select "Active Inactive" at bounding box center [629, 272] width 51 height 18
click at [655, 267] on div "Active Inactive" at bounding box center [629, 272] width 69 height 18
click at [649, 301] on select "Admin Member" at bounding box center [629, 299] width 51 height 18
click at [661, 275] on div "Active Inactive" at bounding box center [629, 272] width 69 height 18
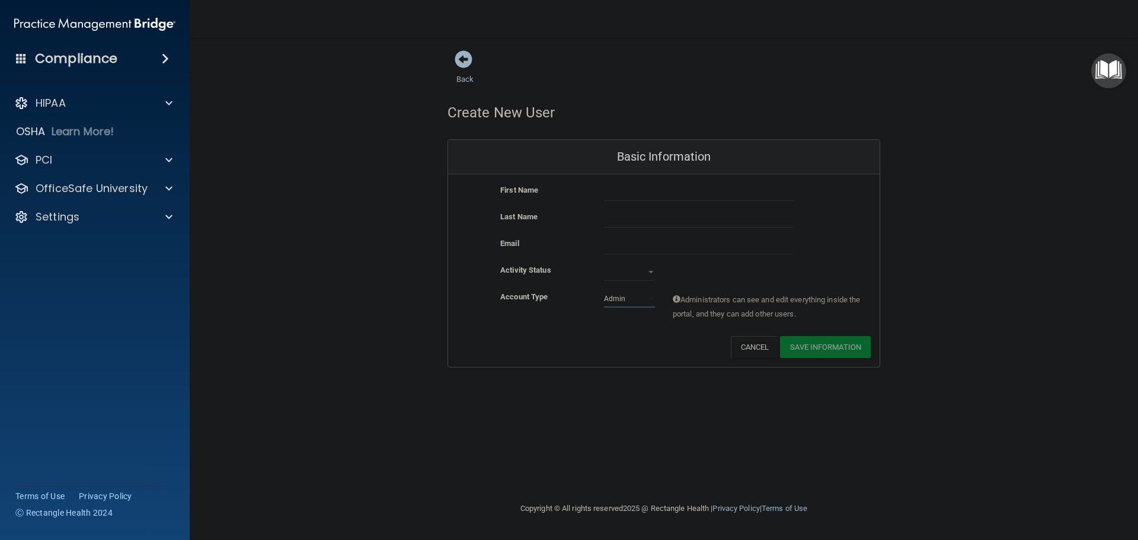
click at [627, 294] on select "Admin Member" at bounding box center [629, 299] width 51 height 18
click at [622, 294] on select "Admin Member" at bounding box center [629, 299] width 51 height 18
click at [671, 276] on div "Activity Status Active Inactive" at bounding box center [663, 272] width 431 height 18
click at [671, 249] on input "email" at bounding box center [698, 245] width 189 height 18
click at [460, 62] on span at bounding box center [464, 59] width 18 height 18
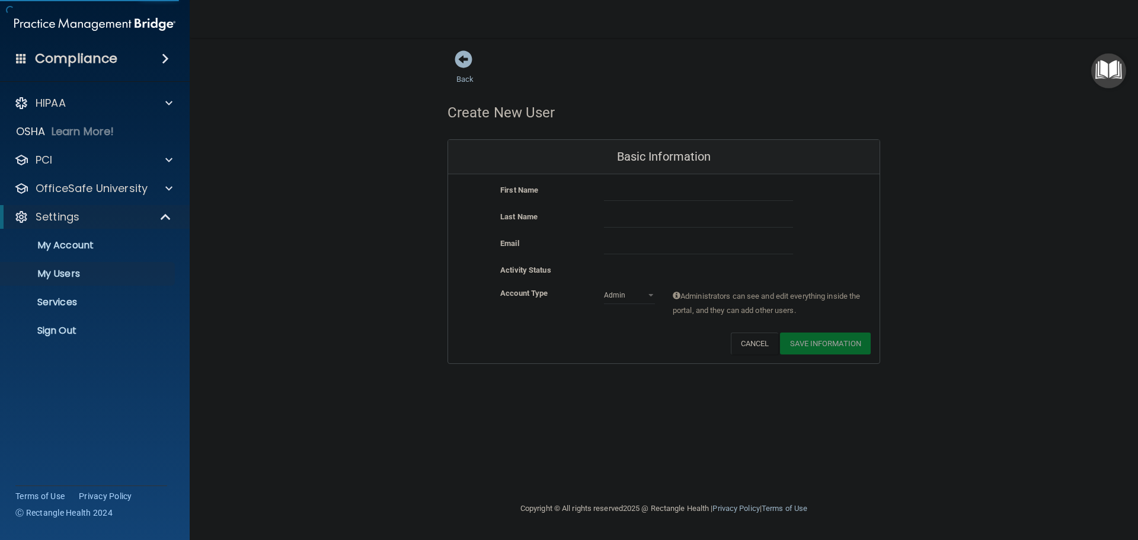
select select "20"
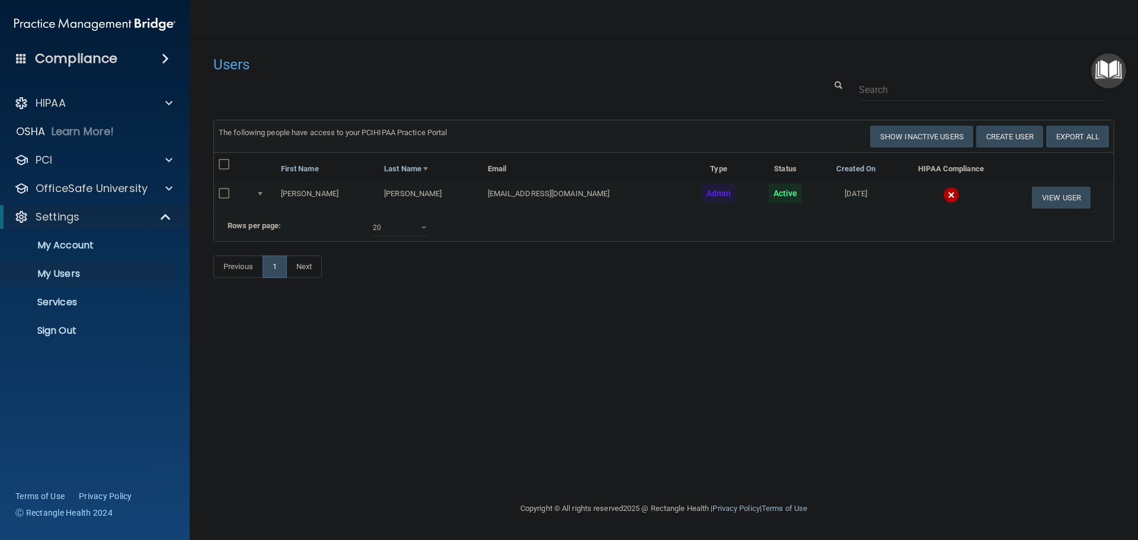
click at [581, 78] on div "Users" at bounding box center [472, 64] width 536 height 29
click at [581, 91] on div at bounding box center [663, 90] width 919 height 22
click at [527, 194] on td "[EMAIL_ADDRESS][DOMAIN_NAME]" at bounding box center [584, 197] width 202 height 32
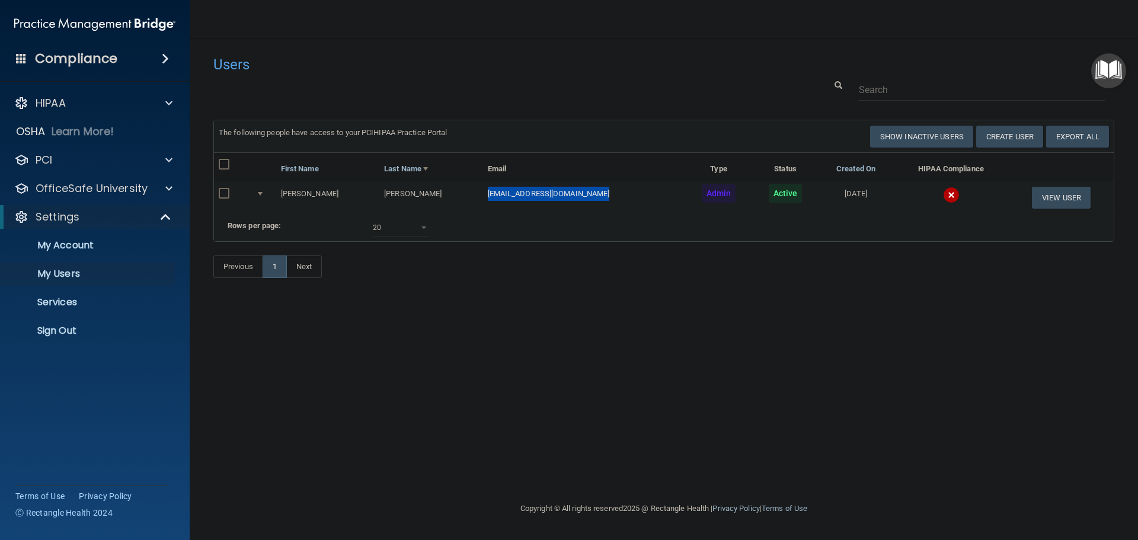
copy td "[EMAIL_ADDRESS][DOMAIN_NAME]"
click at [133, 188] on p "OfficeSafe University" at bounding box center [92, 188] width 112 height 14
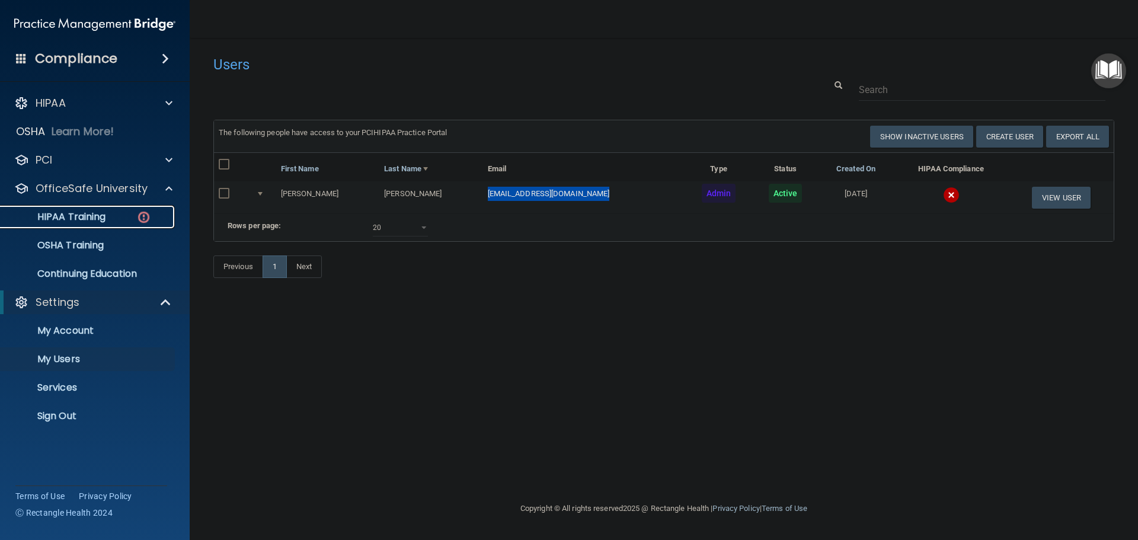
click at [100, 213] on p "HIPAA Training" at bounding box center [57, 217] width 98 height 12
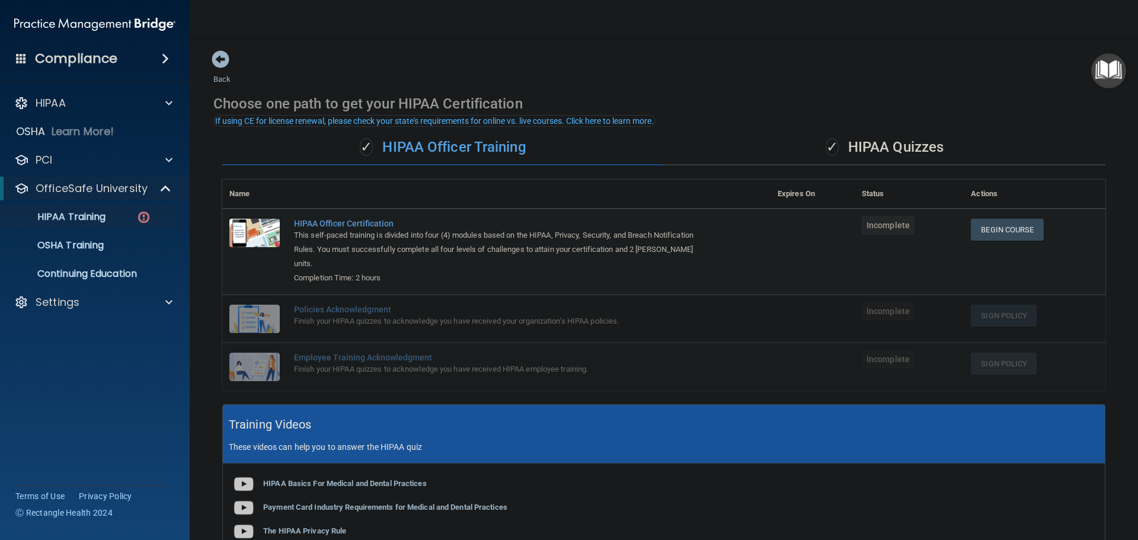
click at [440, 68] on div "Back Choose one path to get your HIPAA Certification ✓ HIPAA Officer Training ✓…" at bounding box center [663, 387] width 901 height 675
click at [172, 302] on div at bounding box center [167, 302] width 30 height 14
click at [63, 410] on p "Sign Out" at bounding box center [89, 416] width 162 height 12
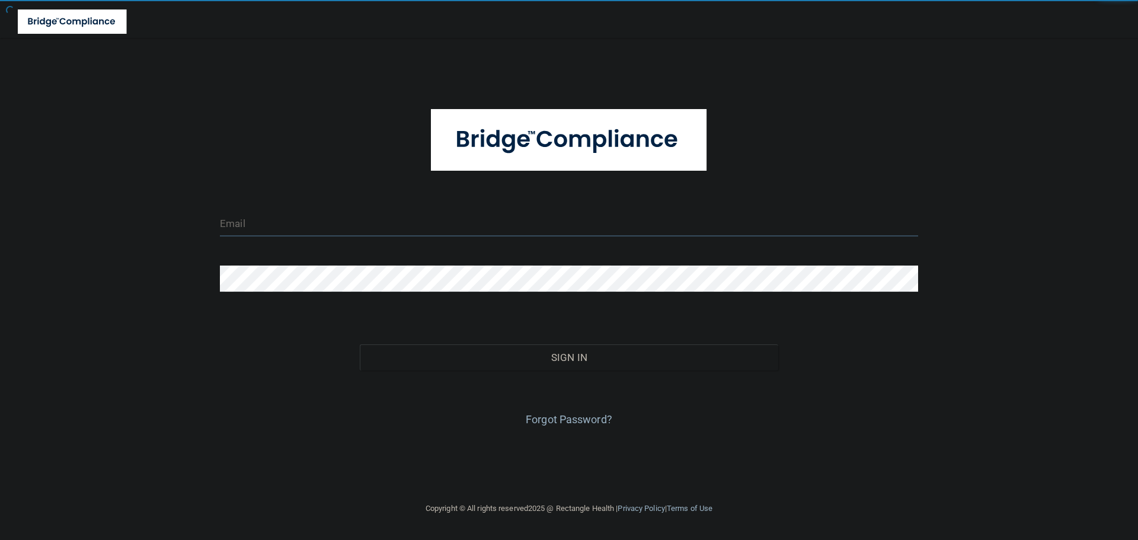
type input "cfletcher@rectanglehealth.com"
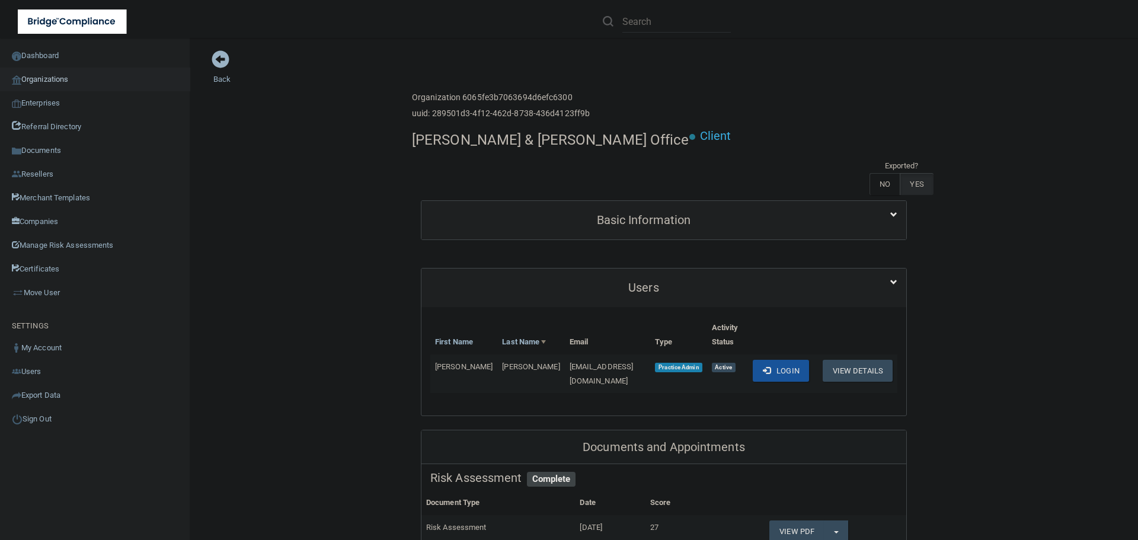
scroll to position [59, 0]
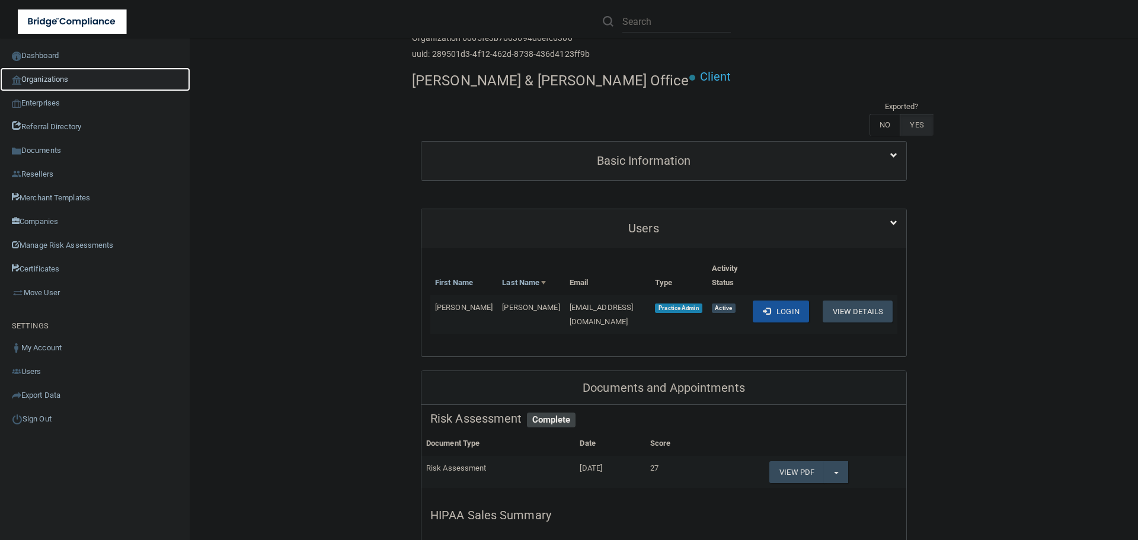
click at [49, 83] on link "Organizations" at bounding box center [95, 80] width 190 height 24
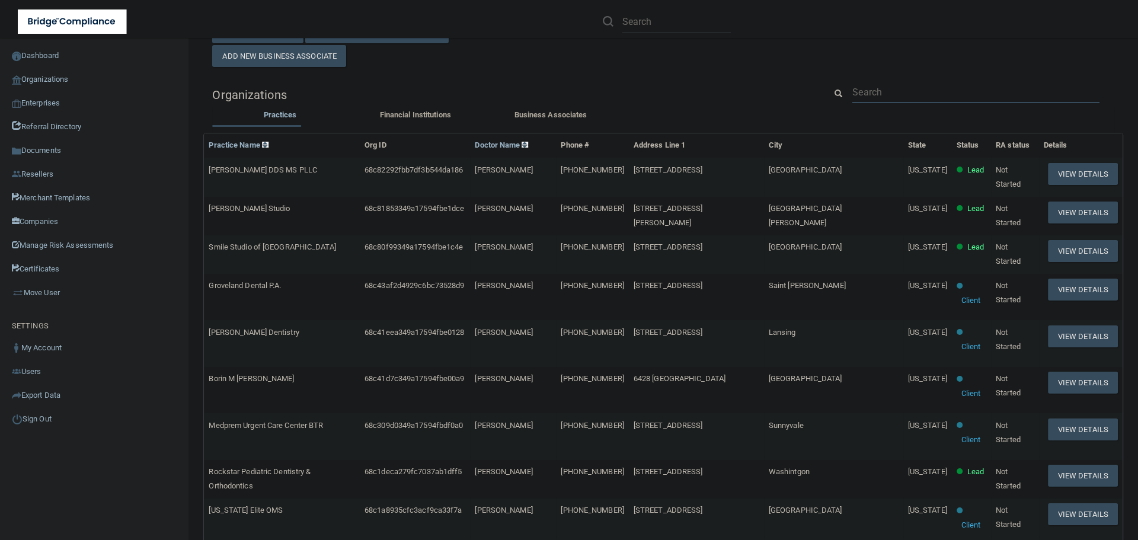
click at [882, 95] on input "text" at bounding box center [975, 92] width 247 height 22
paste input "Apex Dental"
type input "Apex Dental"
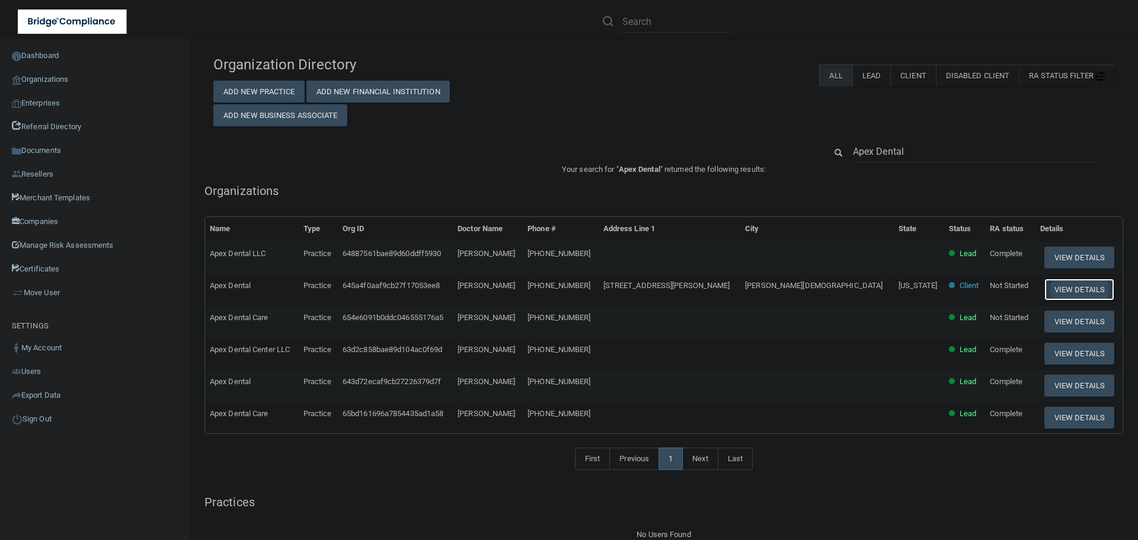
click at [1044, 291] on button "View Details" at bounding box center [1079, 290] width 70 height 22
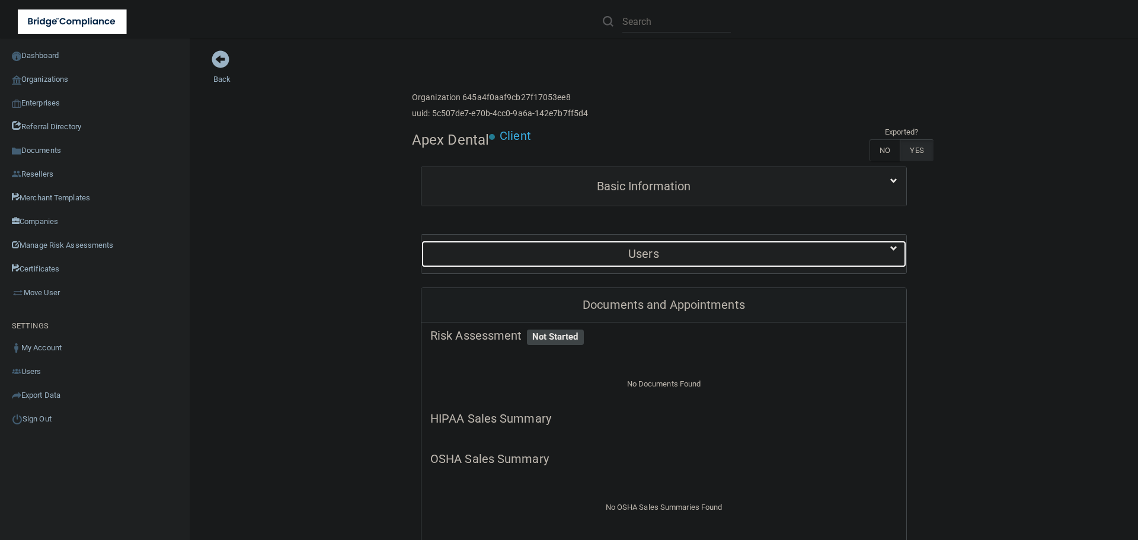
click at [603, 254] on h5 "Users" at bounding box center [643, 253] width 427 height 13
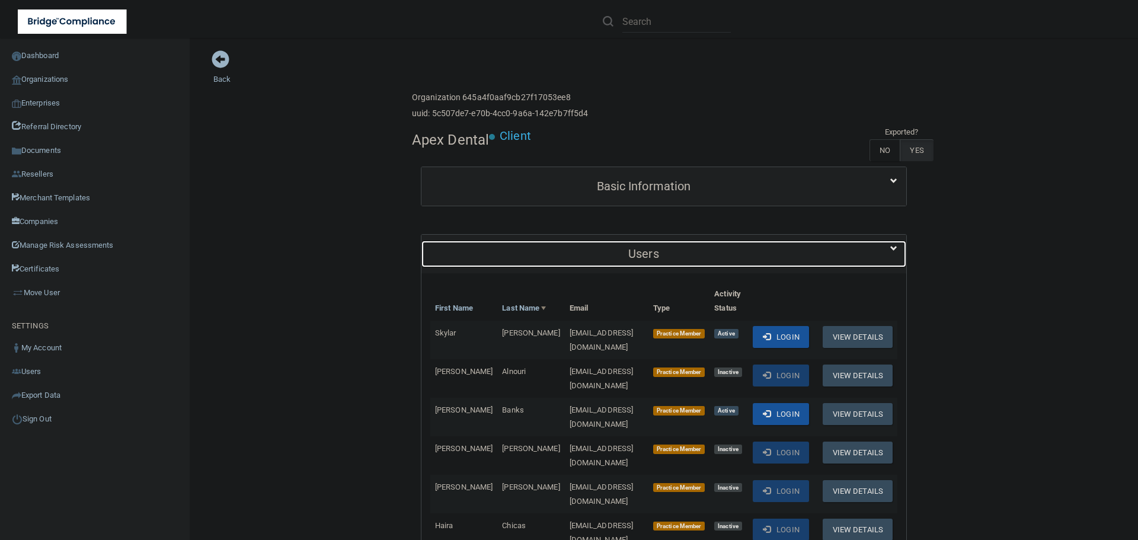
click at [605, 241] on div "Users" at bounding box center [643, 254] width 444 height 27
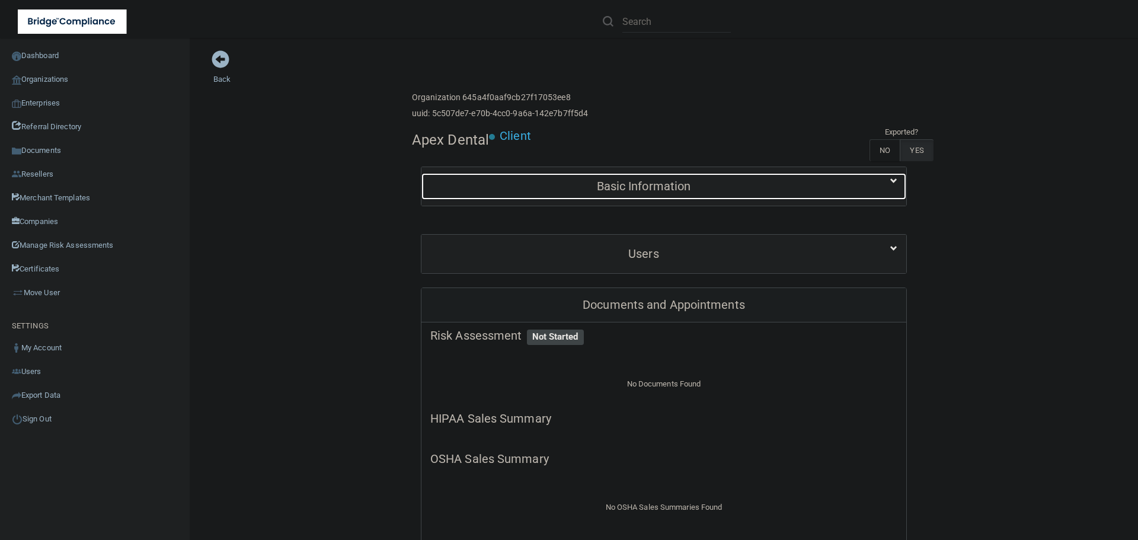
click at [621, 186] on h5 "Basic Information" at bounding box center [643, 186] width 427 height 13
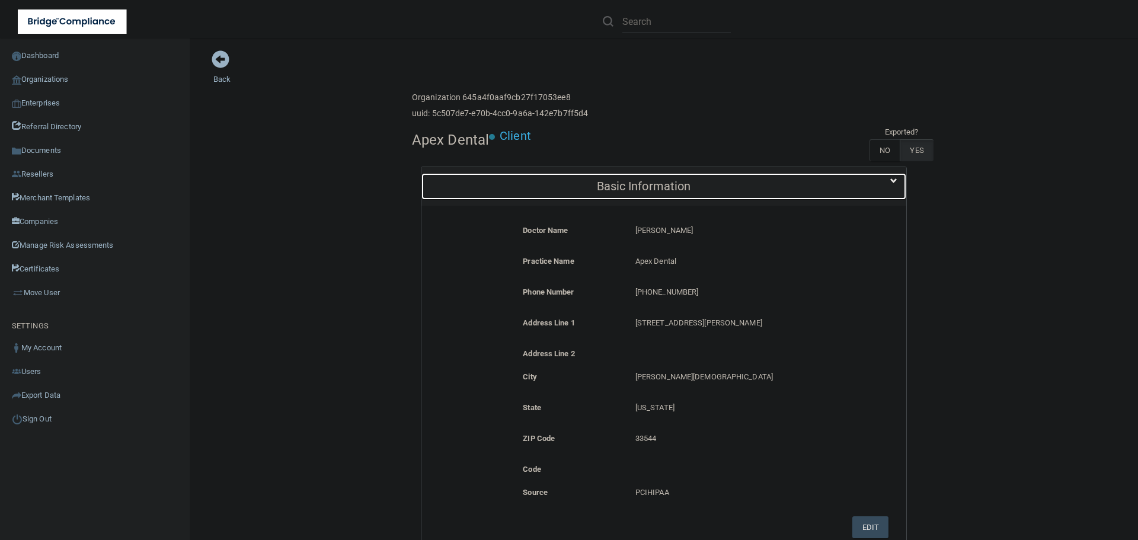
click at [667, 193] on div "Basic Information" at bounding box center [643, 186] width 444 height 27
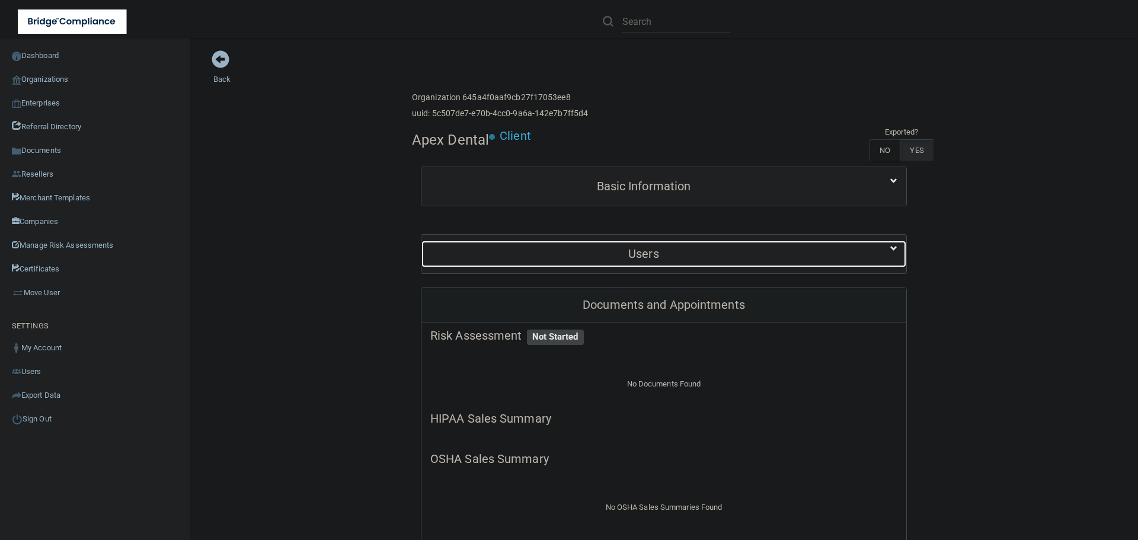
click at [666, 251] on h5 "Users" at bounding box center [643, 253] width 427 height 13
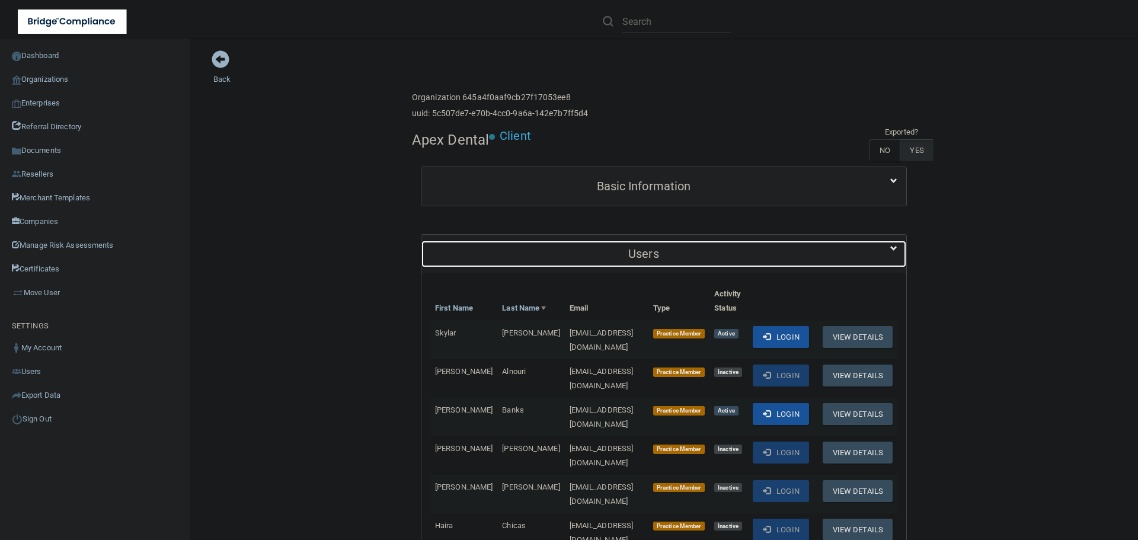
click at [683, 252] on h5 "Users" at bounding box center [643, 253] width 427 height 13
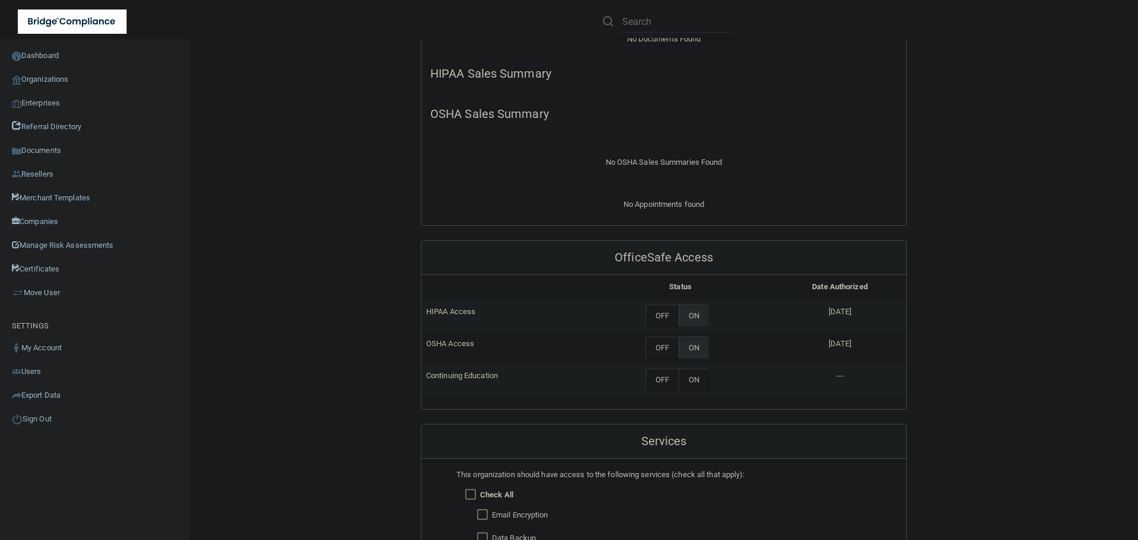
scroll to position [237, 0]
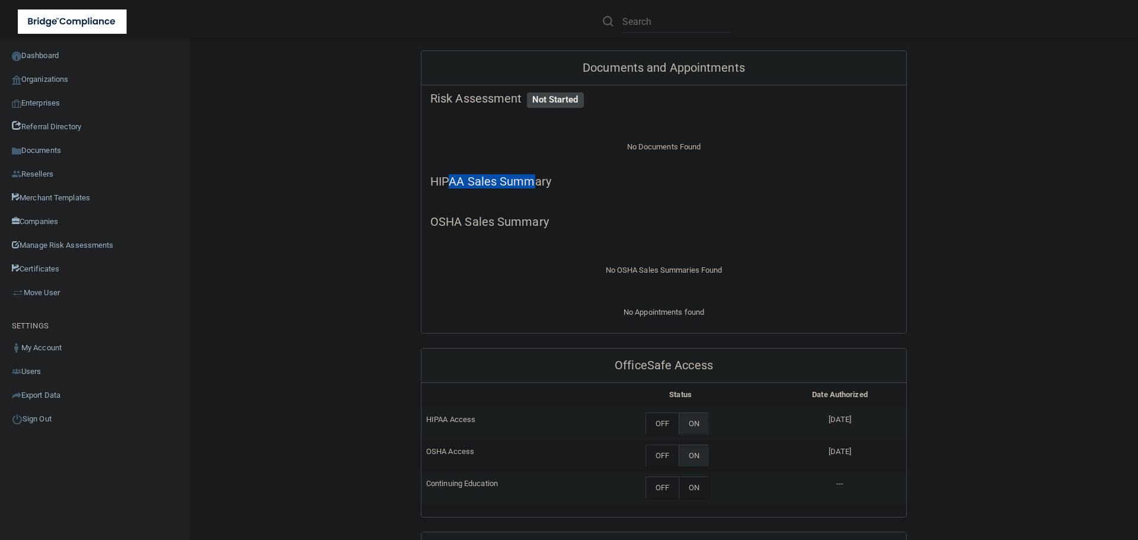
drag, startPoint x: 446, startPoint y: 186, endPoint x: 567, endPoint y: 184, distance: 121.5
click at [541, 178] on h5 "HIPAA Sales Summary" at bounding box center [663, 181] width 467 height 13
drag, startPoint x: 572, startPoint y: 220, endPoint x: 445, endPoint y: 220, distance: 126.8
click at [445, 220] on h5 "OSHA Sales Summary" at bounding box center [663, 221] width 467 height 13
drag, startPoint x: 443, startPoint y: 181, endPoint x: 546, endPoint y: 184, distance: 103.7
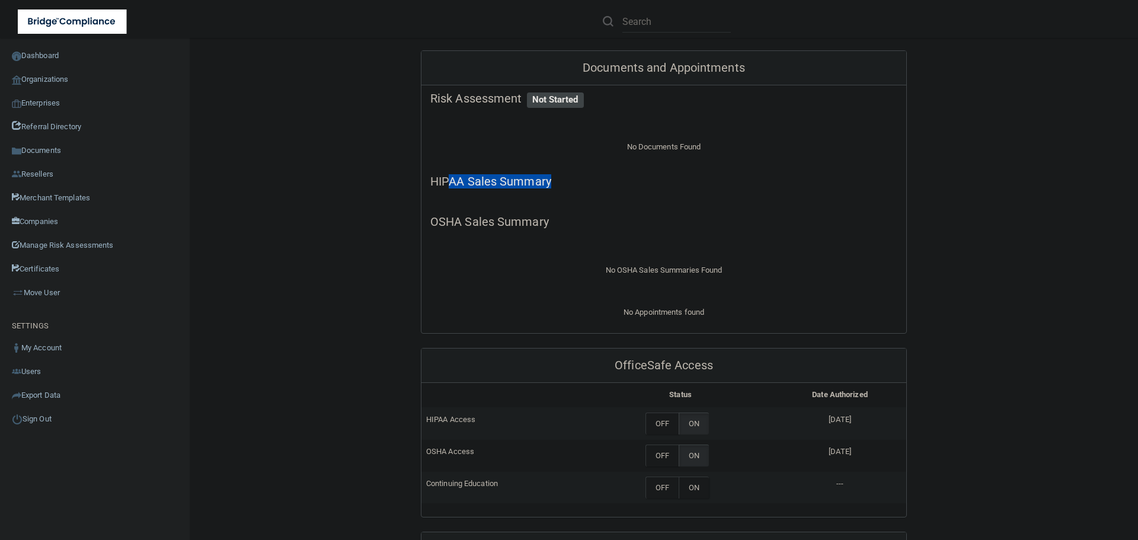
click at [546, 184] on h5 "HIPAA Sales Summary" at bounding box center [663, 181] width 467 height 13
drag, startPoint x: 552, startPoint y: 218, endPoint x: 421, endPoint y: 220, distance: 131.6
click at [421, 220] on div "OSHA Sales Summary" at bounding box center [663, 222] width 485 height 27
drag, startPoint x: 423, startPoint y: 178, endPoint x: 562, endPoint y: 179, distance: 139.3
click at [562, 179] on div "HIPAA Sales Summary" at bounding box center [663, 181] width 485 height 27
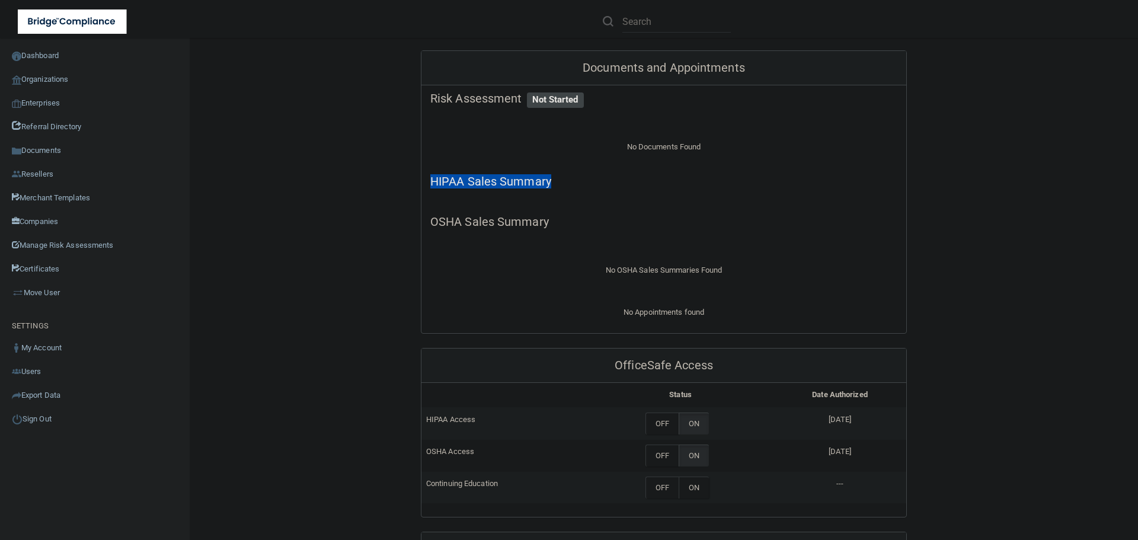
click at [562, 179] on h5 "HIPAA Sales Summary" at bounding box center [663, 181] width 467 height 13
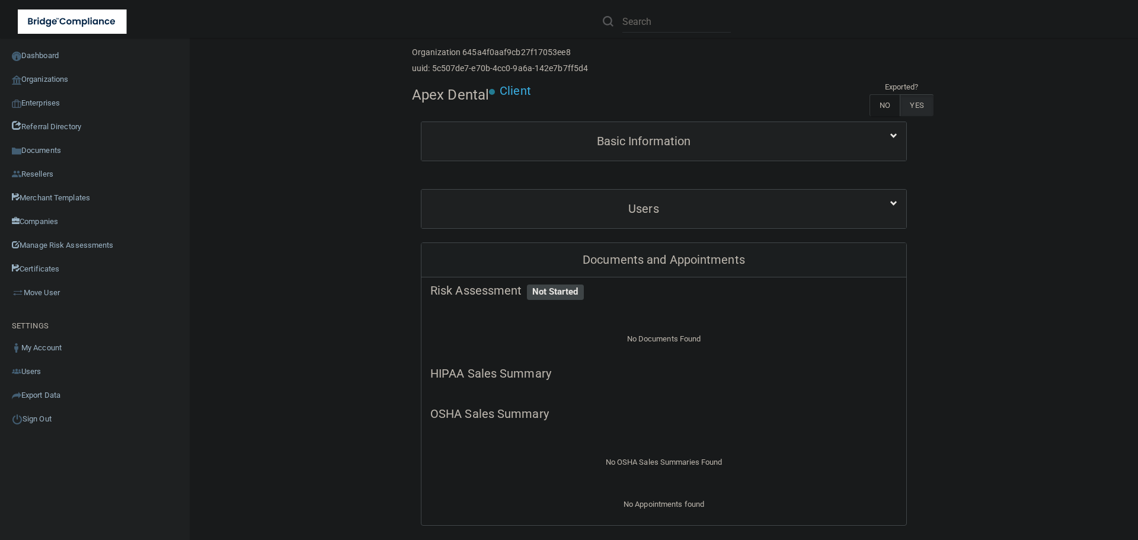
scroll to position [0, 0]
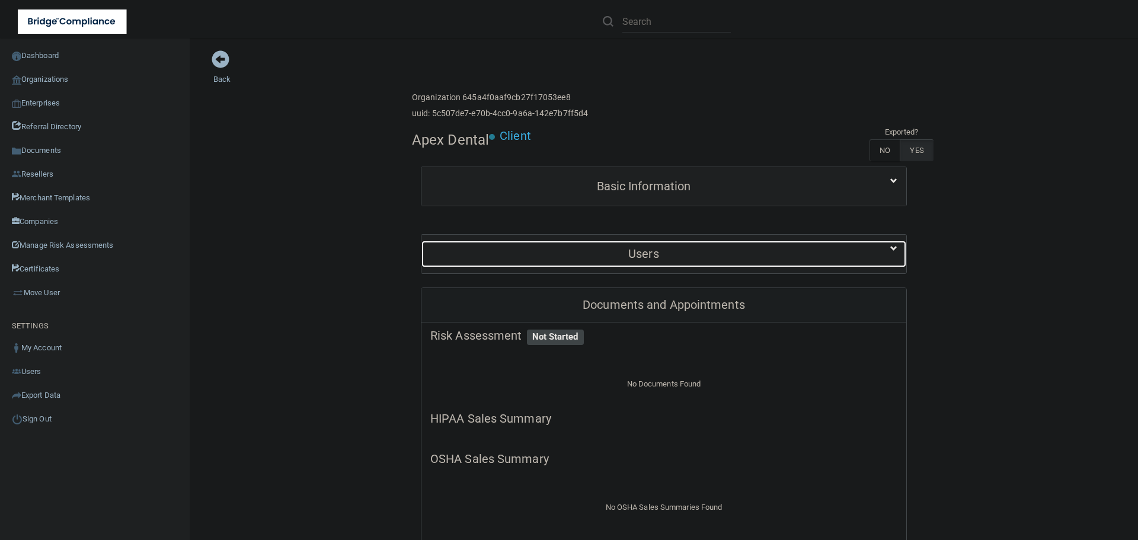
click at [576, 254] on h5 "Users" at bounding box center [643, 253] width 427 height 13
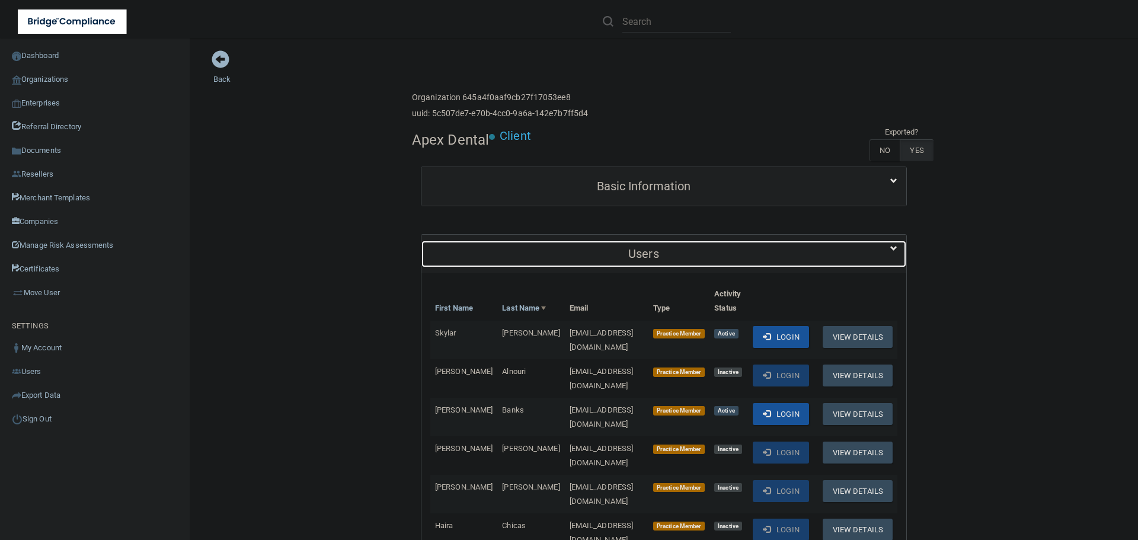
click at [578, 251] on h5 "Users" at bounding box center [643, 253] width 427 height 13
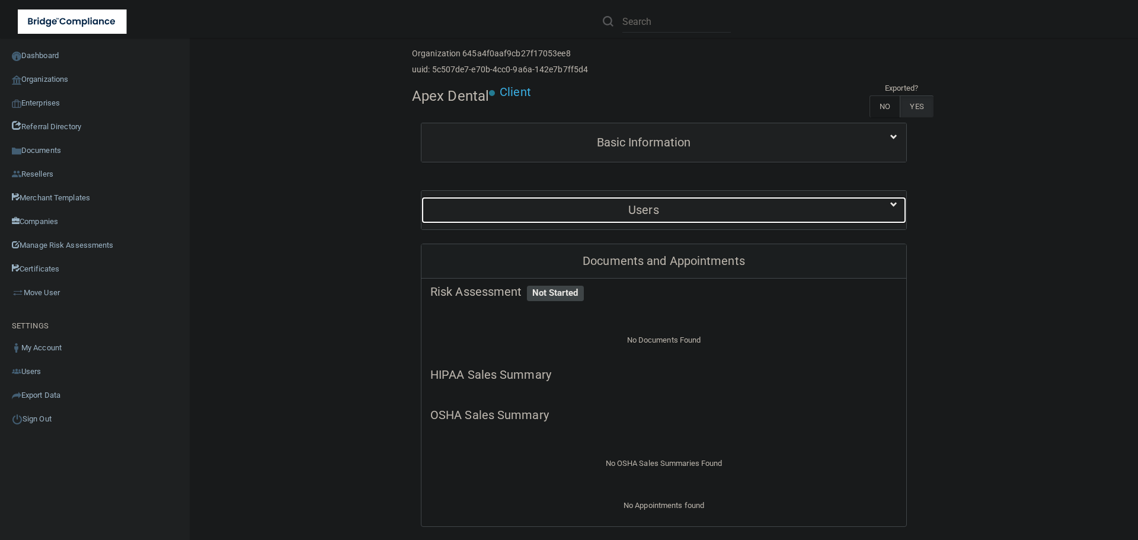
scroll to position [119, 0]
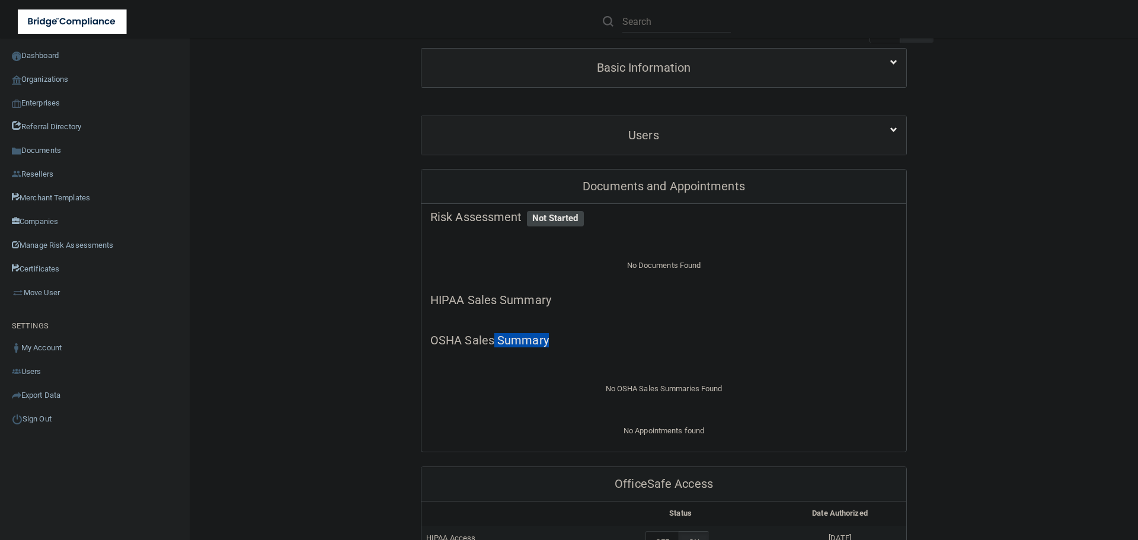
drag, startPoint x: 564, startPoint y: 340, endPoint x: 487, endPoint y: 331, distance: 77.5
click at [487, 331] on div "OSHA Sales Summary" at bounding box center [663, 340] width 485 height 27
click at [495, 328] on div "OSHA Sales Summary" at bounding box center [663, 340] width 485 height 27
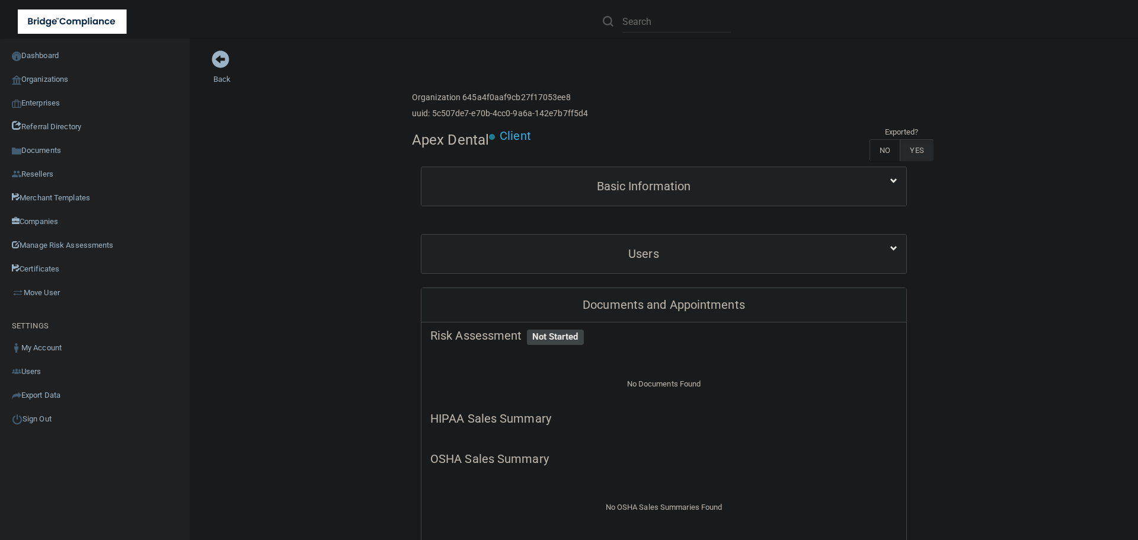
drag, startPoint x: 486, startPoint y: 140, endPoint x: 405, endPoint y: 139, distance: 81.2
copy h4 "Apex Dental"
click at [69, 82] on link "Organizations" at bounding box center [95, 80] width 190 height 24
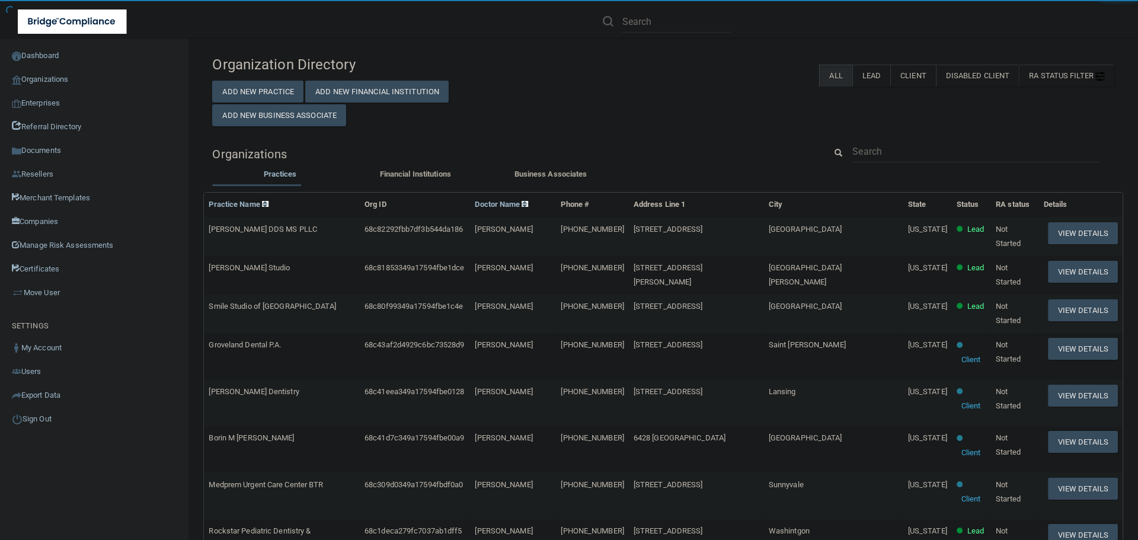
click at [899, 136] on div "Organization Directory Add New Practice Add New Financial Institution Add New B…" at bounding box center [663, 481] width 902 height 862
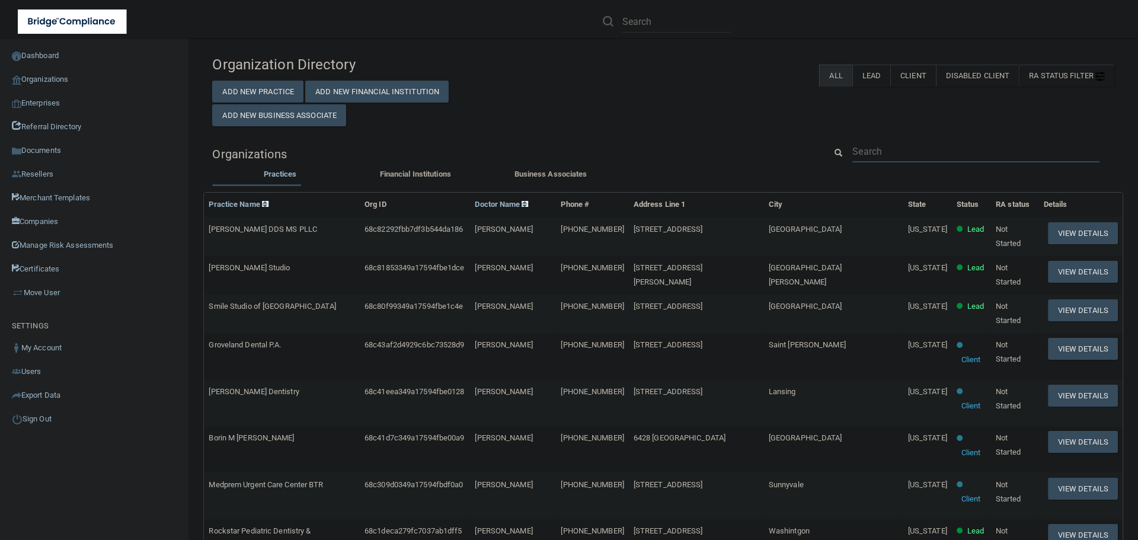
click at [887, 153] on input "text" at bounding box center [975, 151] width 247 height 22
paste input "Apex Dental"
type input "Apex Dental"
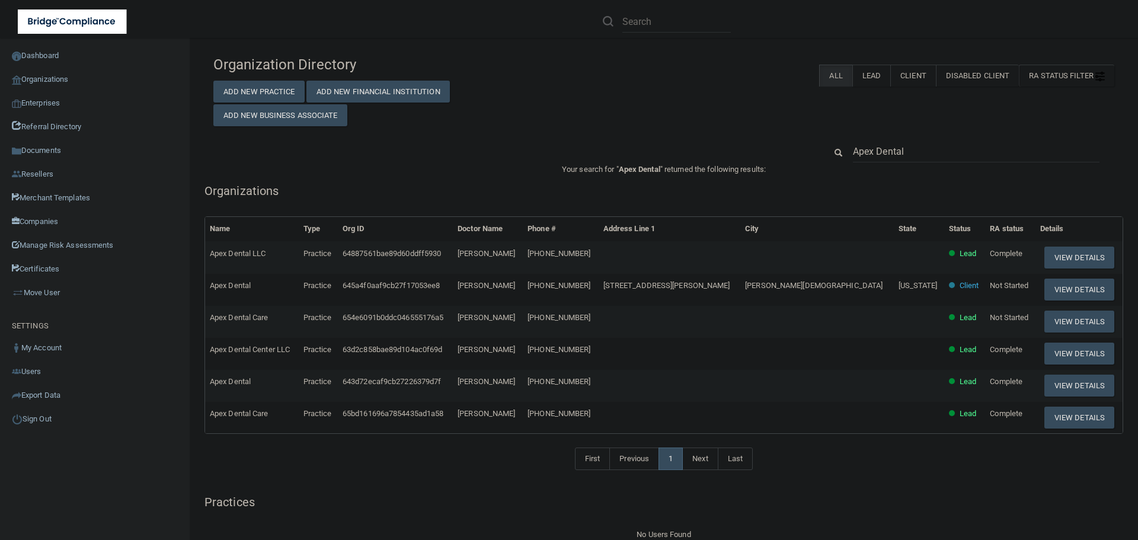
scroll to position [49, 0]
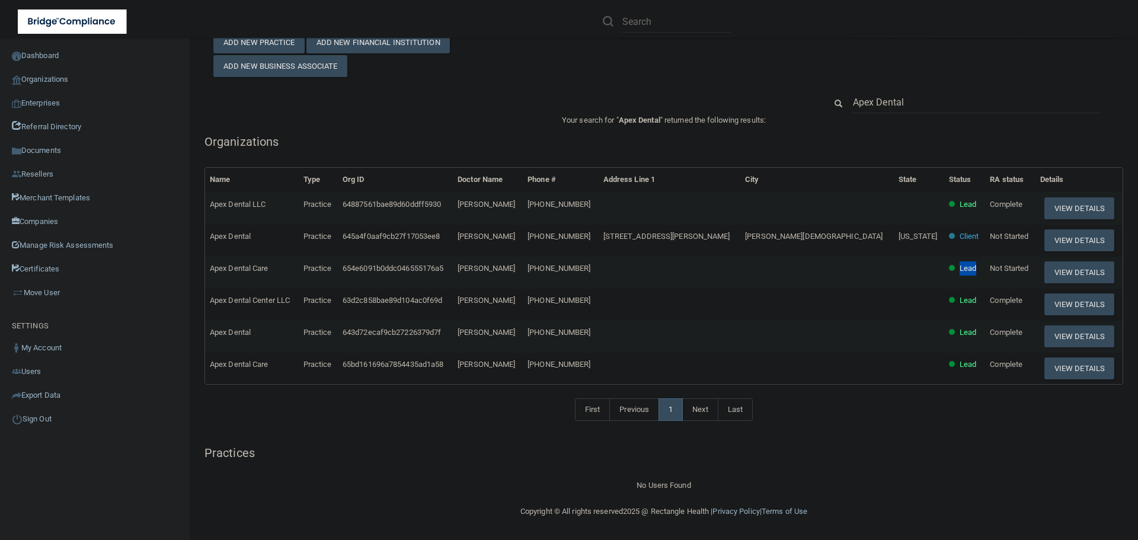
drag, startPoint x: 938, startPoint y: 265, endPoint x: 900, endPoint y: 270, distance: 38.7
click at [900, 270] on tr "Apex Dental Care Practice 654e6091b0ddc046555176a5 [PERSON_NAME] [PHONE_NUMBER]…" at bounding box center [663, 273] width 917 height 32
click at [944, 270] on td "Lead" at bounding box center [964, 273] width 41 height 32
drag, startPoint x: 937, startPoint y: 268, endPoint x: 912, endPoint y: 268, distance: 24.9
click at [944, 268] on td "Lead" at bounding box center [964, 273] width 41 height 32
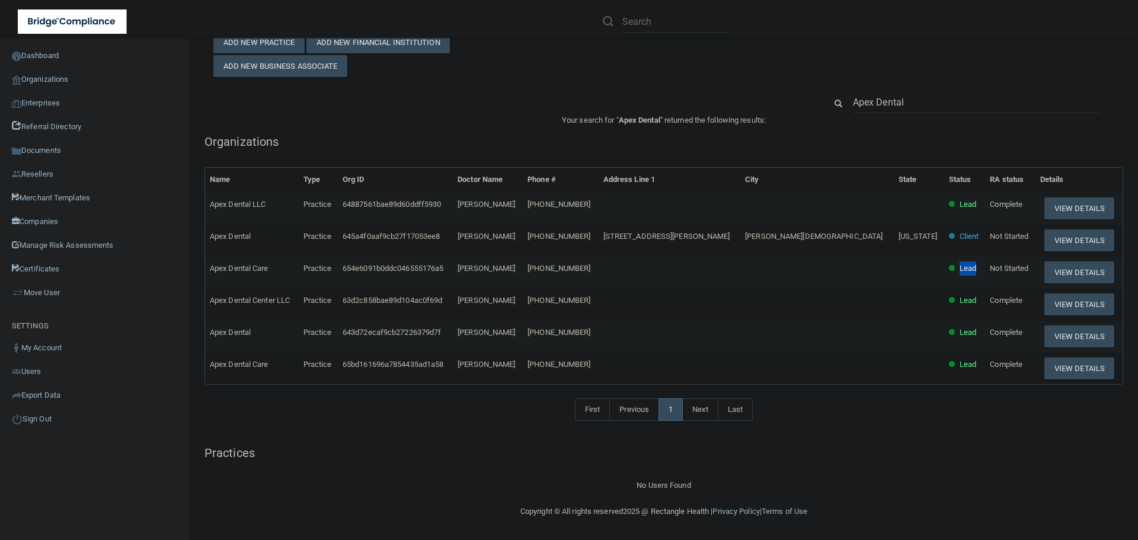
click at [959, 270] on p "Lead" at bounding box center [967, 268] width 17 height 14
drag, startPoint x: 938, startPoint y: 268, endPoint x: 908, endPoint y: 270, distance: 29.7
click at [944, 270] on td "Lead" at bounding box center [964, 273] width 41 height 32
click at [944, 267] on td "Lead" at bounding box center [964, 273] width 41 height 32
drag, startPoint x: 936, startPoint y: 267, endPoint x: 902, endPoint y: 271, distance: 34.6
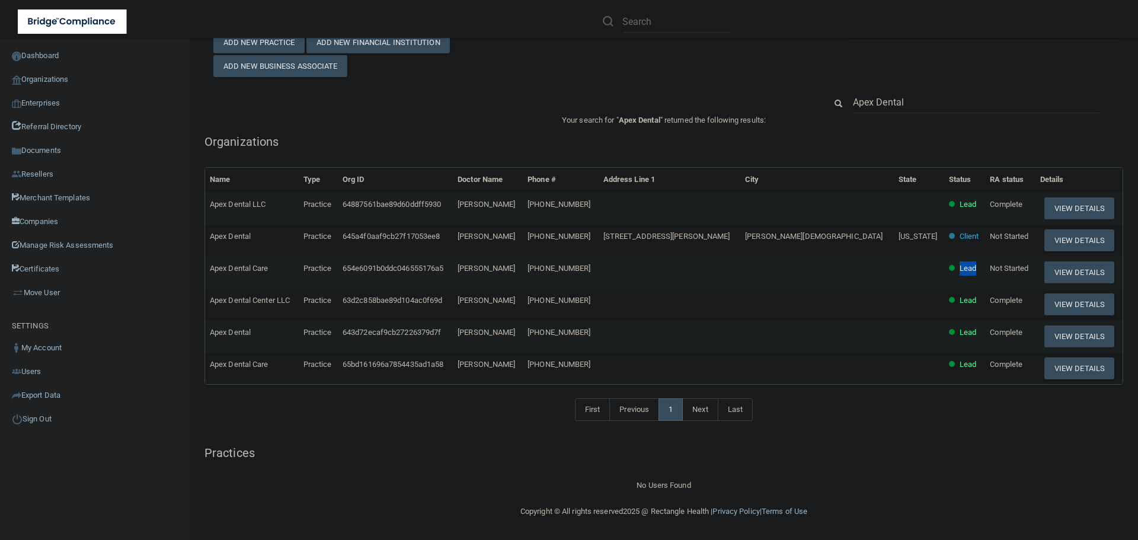
click at [944, 271] on td "Lead" at bounding box center [964, 273] width 41 height 32
click at [944, 264] on td "Lead" at bounding box center [964, 273] width 41 height 32
drag, startPoint x: 937, startPoint y: 265, endPoint x: 914, endPoint y: 265, distance: 22.5
click at [944, 265] on td "Lead" at bounding box center [964, 273] width 41 height 32
click at [944, 267] on td "Lead" at bounding box center [964, 273] width 41 height 32
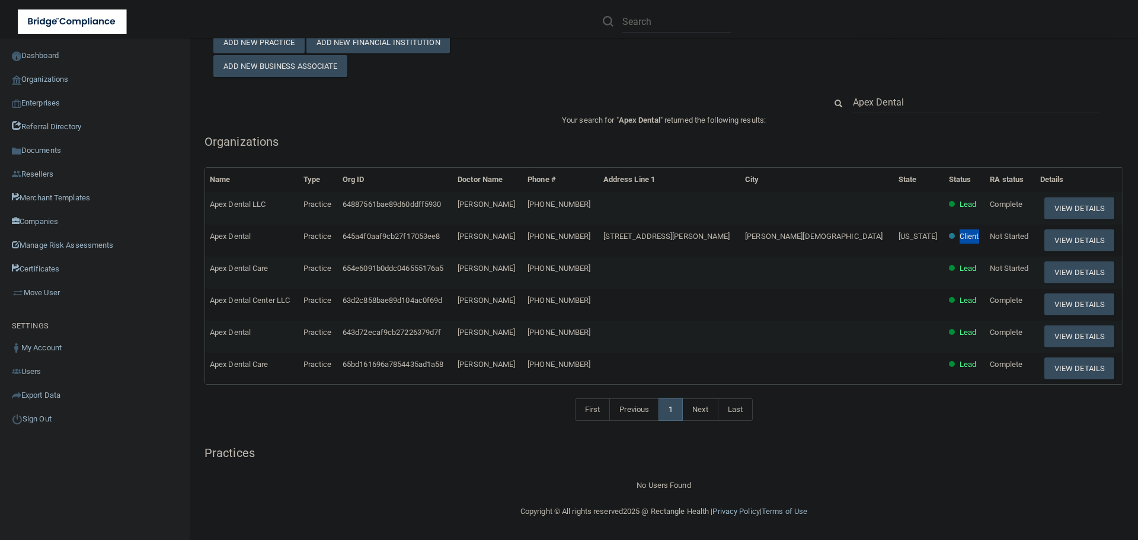
drag, startPoint x: 940, startPoint y: 239, endPoint x: 900, endPoint y: 244, distance: 40.5
click at [900, 244] on tr "Apex Dental Practice 645a4f0aaf9cb27f17053ee8 [PERSON_NAME] (813) 994-[GEOGRAPH…" at bounding box center [663, 241] width 917 height 32
click at [944, 237] on td "Client" at bounding box center [964, 241] width 41 height 32
drag, startPoint x: 283, startPoint y: 267, endPoint x: 240, endPoint y: 267, distance: 42.7
click at [240, 267] on td "Apex Dental Care" at bounding box center [252, 273] width 94 height 32
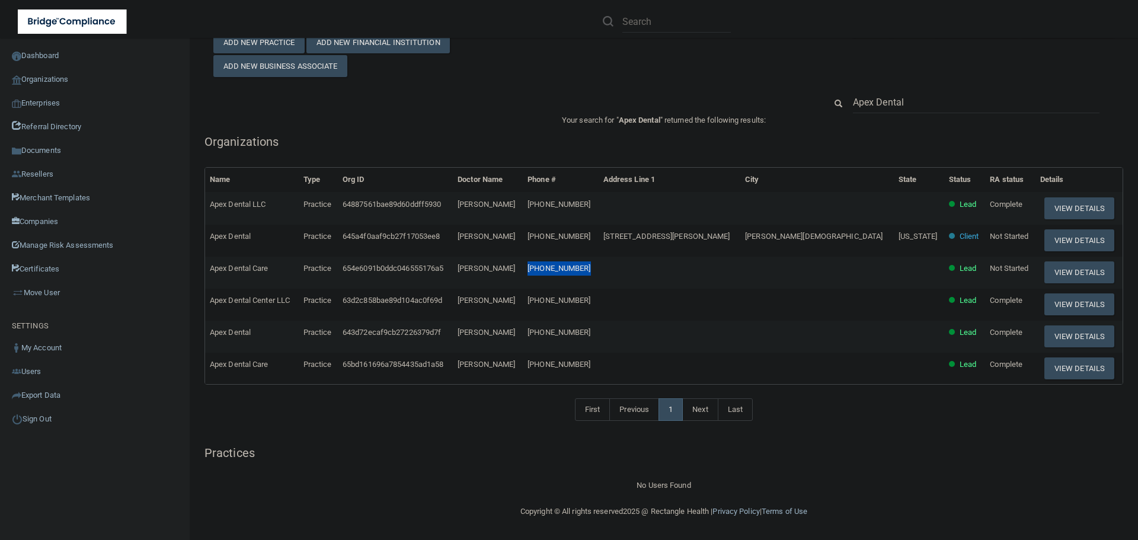
drag, startPoint x: 644, startPoint y: 269, endPoint x: 588, endPoint y: 269, distance: 56.3
click at [588, 269] on tr "Apex Dental Care Practice 654e6091b0ddc046555176a5 [PERSON_NAME] [PHONE_NUMBER]…" at bounding box center [663, 273] width 917 height 32
click at [594, 209] on td "[PHONE_NUMBER]" at bounding box center [561, 208] width 76 height 32
drag, startPoint x: 652, startPoint y: 236, endPoint x: 587, endPoint y: 247, distance: 66.1
click at [587, 247] on tr "Apex Dental Practice 645a4f0aaf9cb27f17053ee8 [PERSON_NAME] (813) 994-[GEOGRAPH…" at bounding box center [663, 241] width 917 height 32
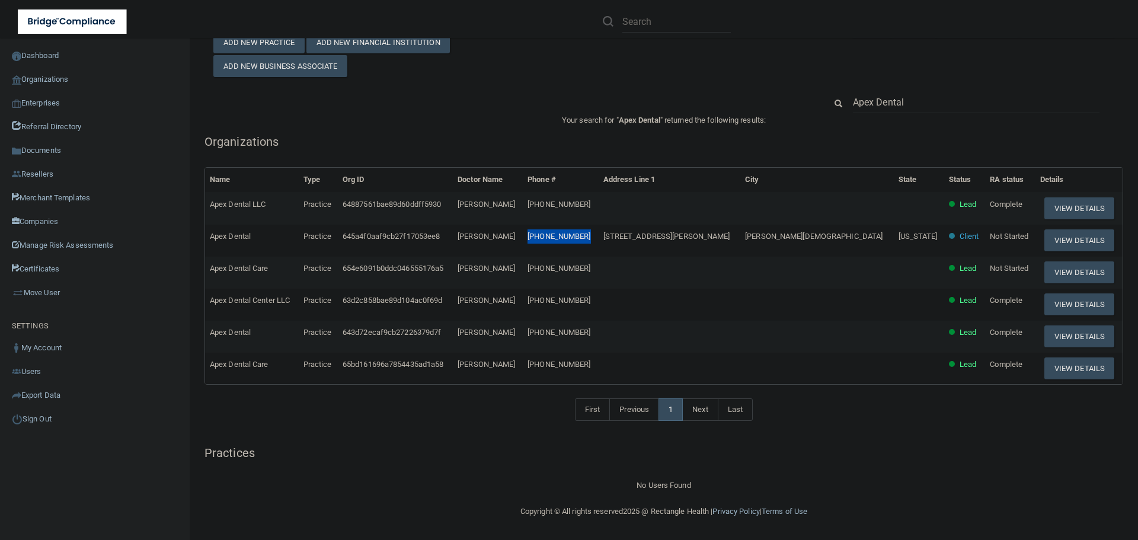
copy tr "[PHONE_NUMBER]"
drag, startPoint x: 926, startPoint y: 102, endPoint x: 788, endPoint y: 103, distance: 138.1
click at [788, 103] on div "Apex Dental" at bounding box center [663, 102] width 919 height 22
paste input "[PHONE_NUMBER]"
type input "[PHONE_NUMBER]"
